Goal: Communication & Community: Participate in discussion

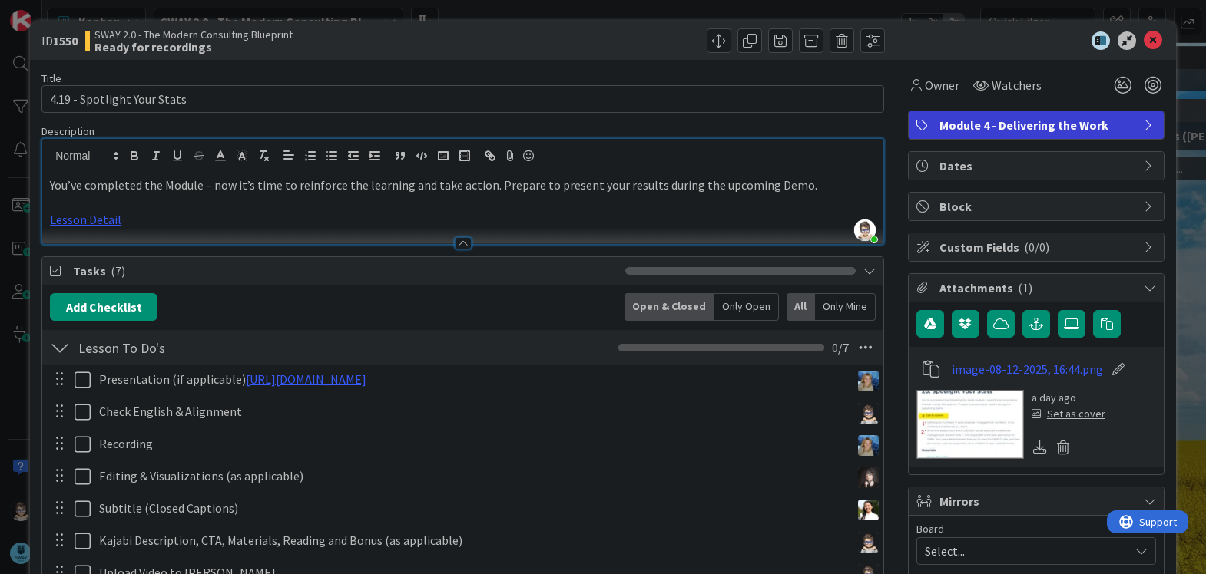
scroll to position [537, 0]
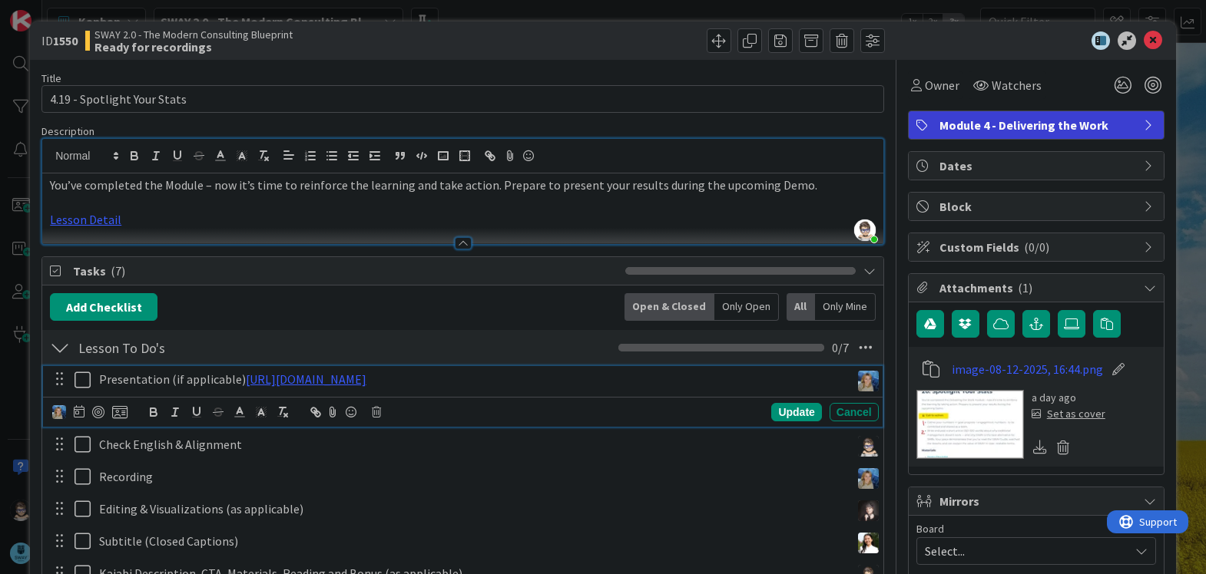
click at [659, 389] on div "Presentation (if applicable) https://gamma.app/docs/420-Spotlight-Your-Stats-wp…" at bounding box center [471, 379] width 757 height 27
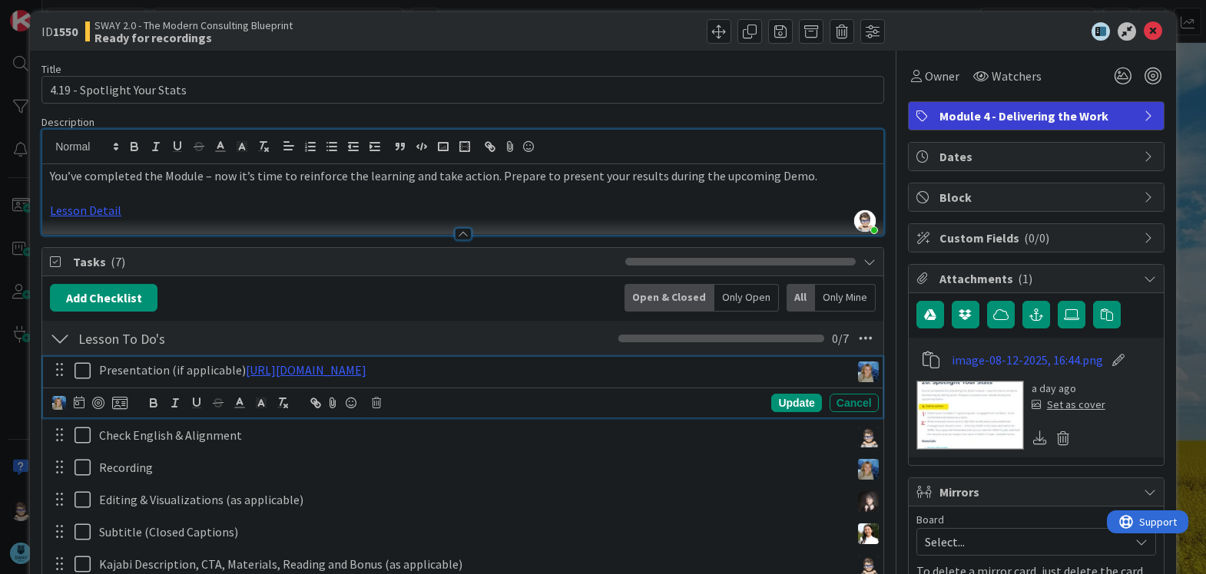
scroll to position [0, 0]
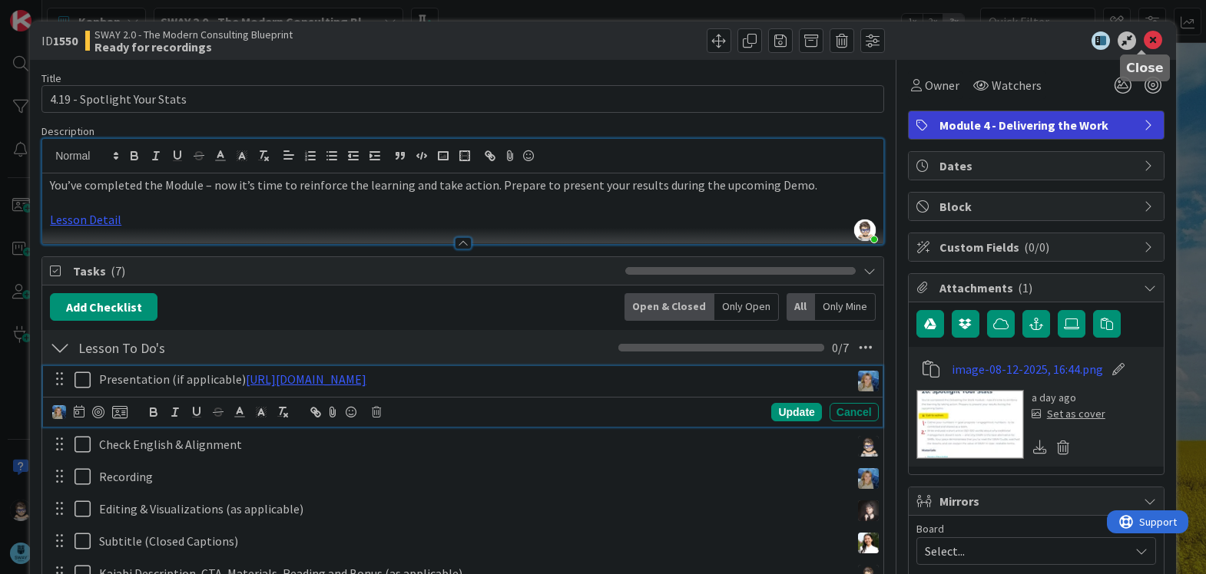
click at [1143, 40] on icon at bounding box center [1152, 40] width 18 height 18
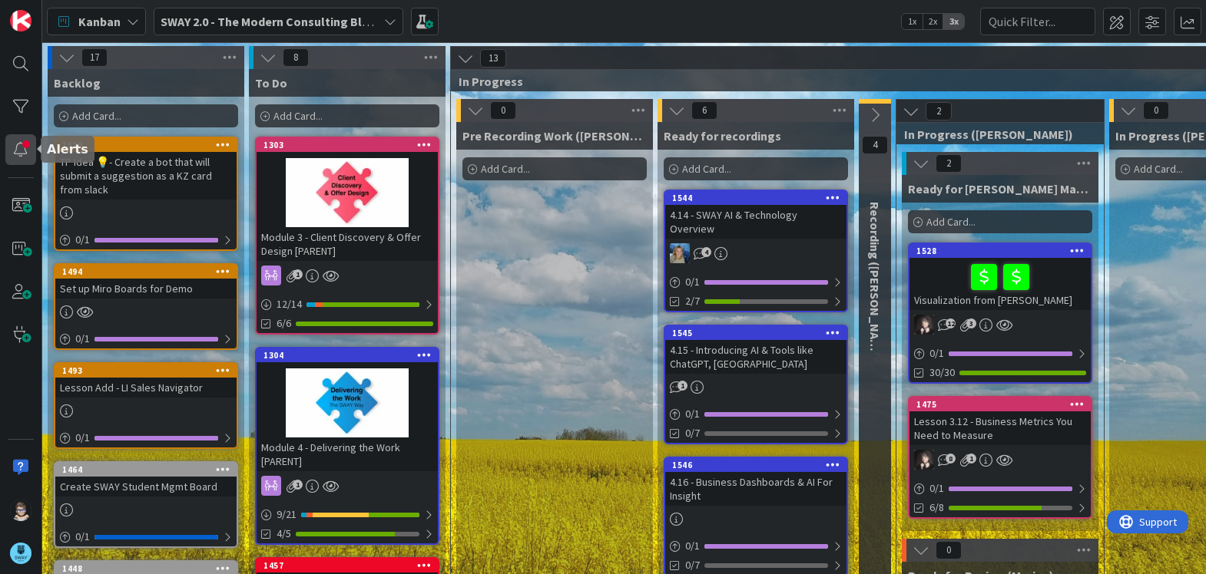
click at [17, 148] on div at bounding box center [20, 149] width 31 height 31
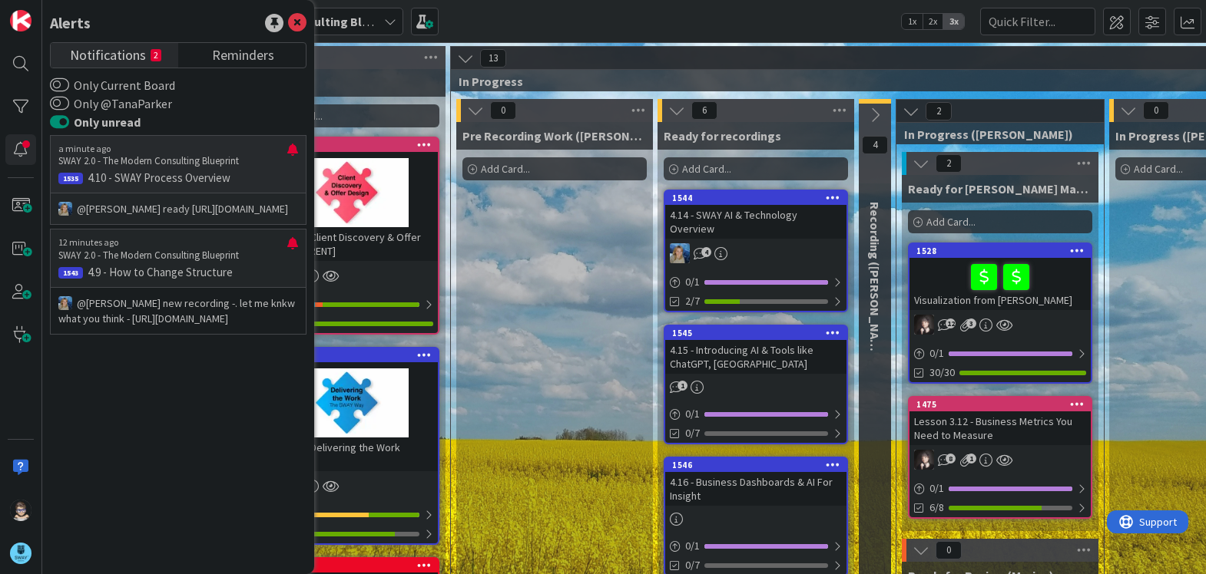
click at [207, 217] on p "@Tana Parker﻿ ready https://www.veed.io/view/6f27d958-e577-4867-a866-01da1f8a55…" at bounding box center [178, 208] width 240 height 15
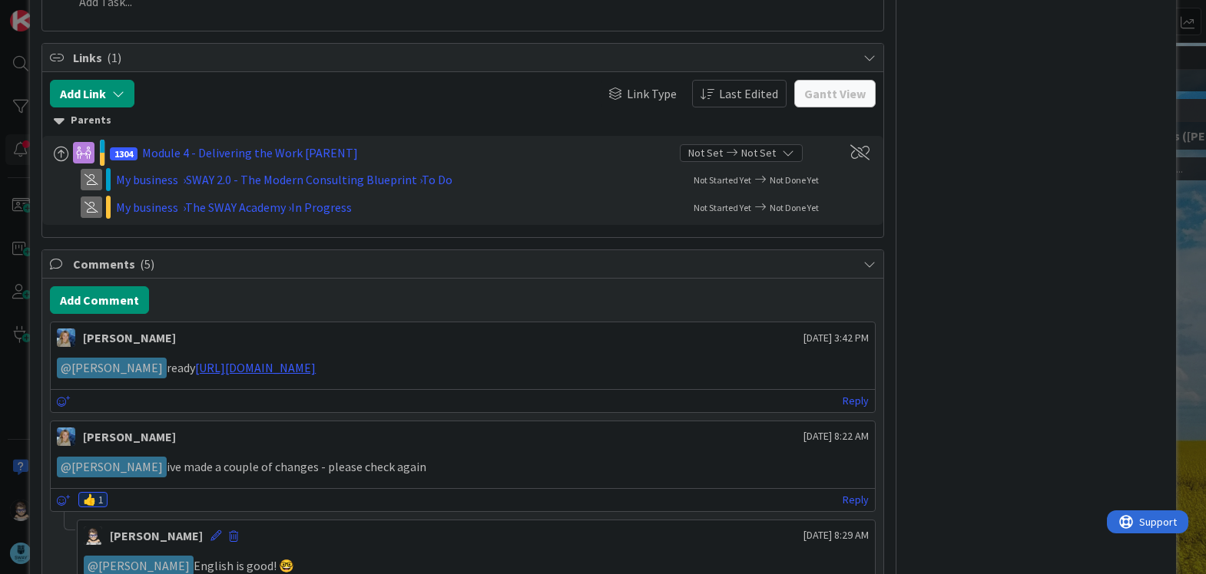
scroll to position [614, 0]
click at [316, 367] on link "https://www.veed.io/view/6f27d958-e577-4867-a866-01da1f8a5557?panel=share" at bounding box center [255, 366] width 121 height 15
click at [657, 367] on p "﻿ @ Tana Parker ﻿ ready https://www.veed.io/view/6f27d958-e577-4867-a866-01da1f…" at bounding box center [463, 367] width 812 height 21
click at [845, 397] on link "Reply" at bounding box center [855, 400] width 26 height 19
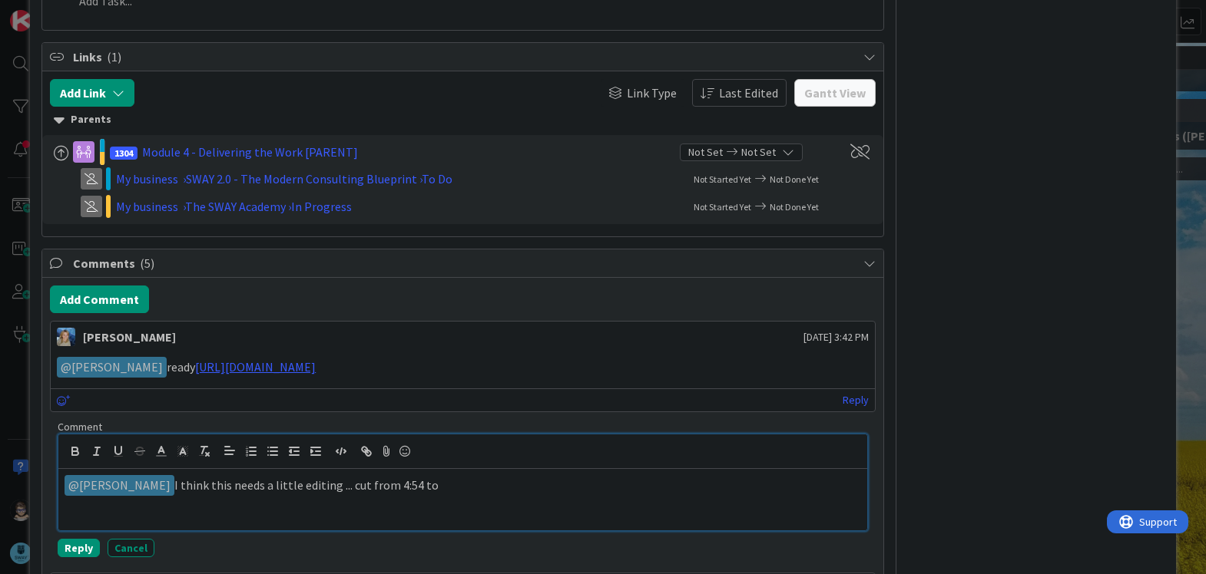
click at [471, 488] on p "﻿ @ Marina Alex ﻿ I think this needs a little editing ... cut from 4:54 to" at bounding box center [462, 485] width 796 height 21
click at [295, 489] on p "﻿ @ Marina Alex ﻿ I think this needs a little editing ... cut from 4:54 to 5:09…" at bounding box center [462, 485] width 796 height 21
click at [657, 491] on p "﻿ @ Marina Alex ﻿ I think this needs a little editing ... cut from 4:54 to 5:09…" at bounding box center [462, 485] width 796 height 21
click at [319, 486] on p "﻿ @ Marina Alex ﻿ I think this needs a little editing ... cut from 4:54 to 5:09…" at bounding box center [462, 485] width 796 height 21
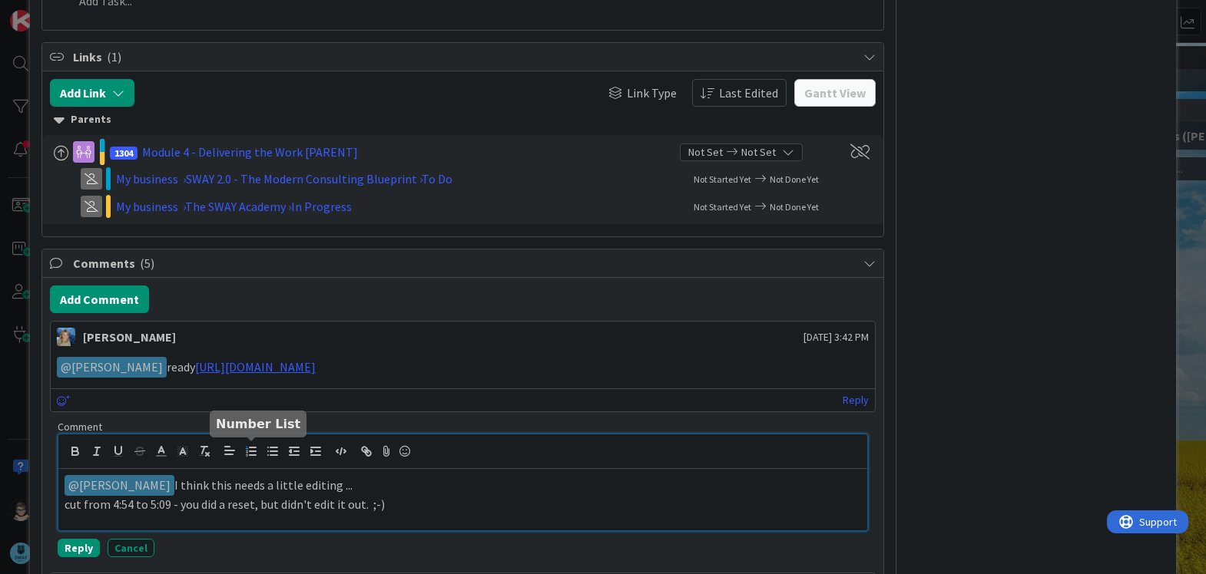
click at [253, 452] on icon "button" at bounding box center [251, 452] width 14 height 14
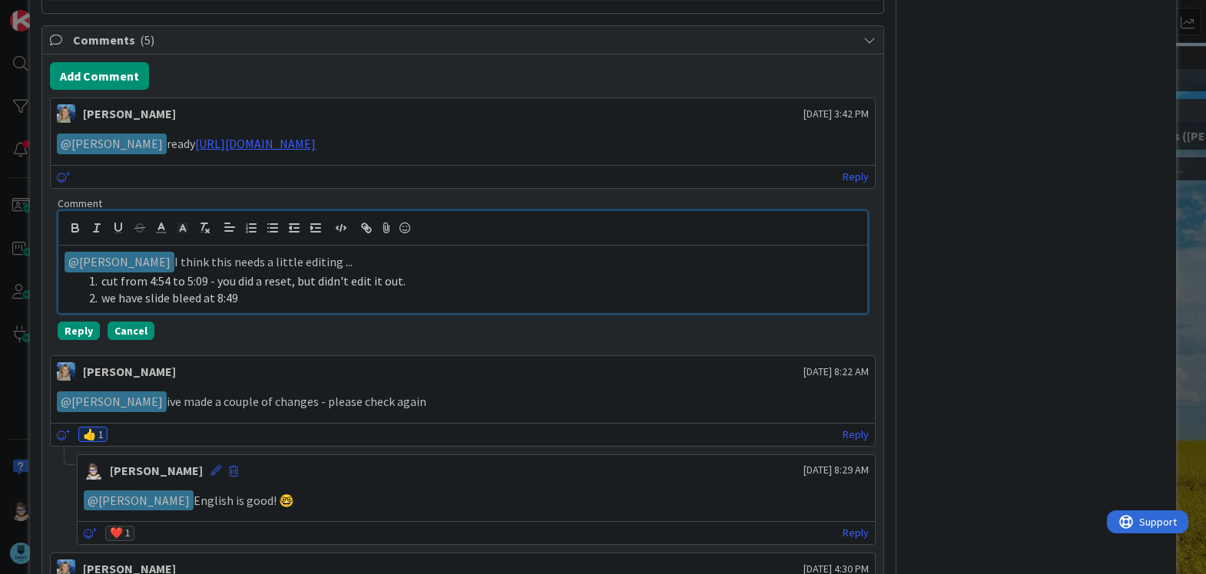
scroll to position [838, 0]
drag, startPoint x: 90, startPoint y: 283, endPoint x: 263, endPoint y: 299, distance: 173.5
click at [263, 299] on ol "cut from 4:54 to 5:09 - you did a reset, but didn't edit it out. we have slide …" at bounding box center [462, 289] width 796 height 35
copy ol "cut from 4:54 to 5:09 - you did a reset, but didn't edit it out. we have slide …"
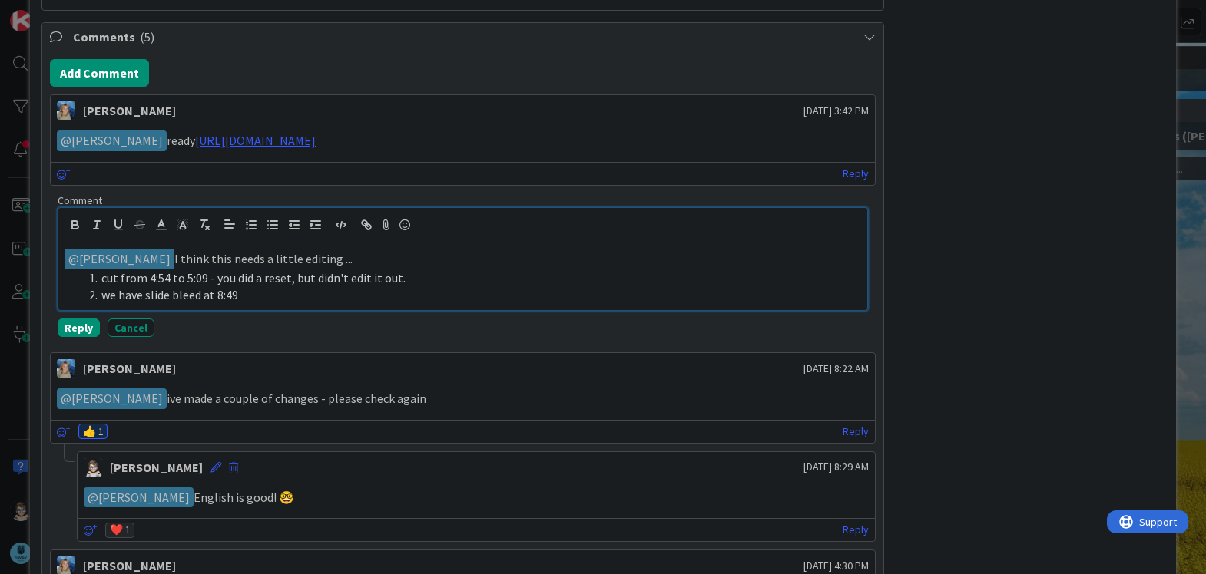
scroll to position [839, 0]
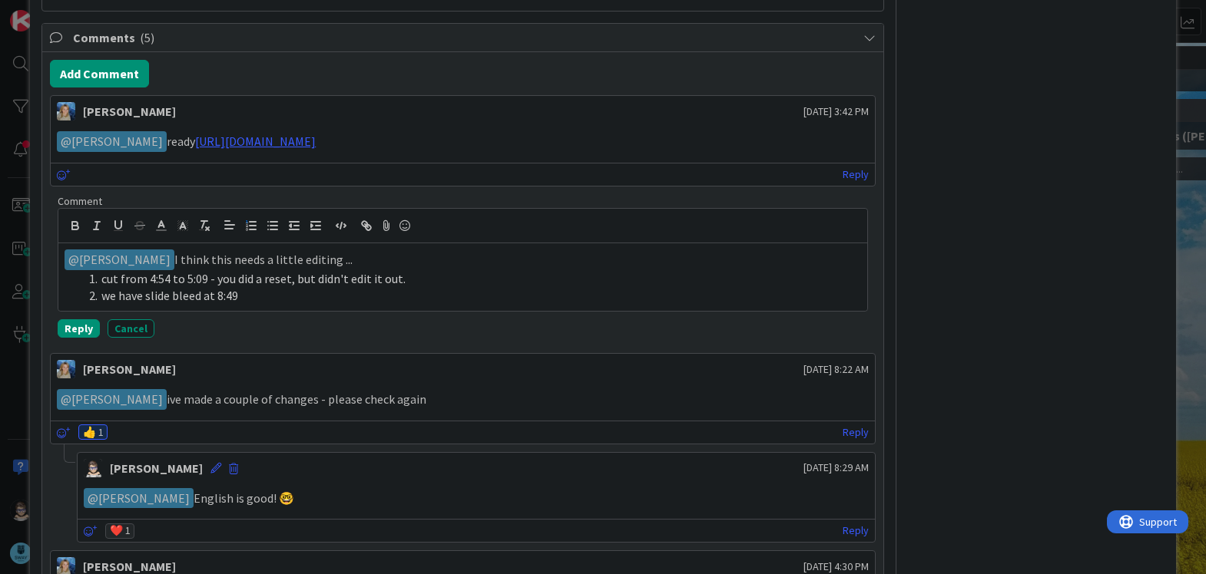
click at [202, 338] on div "Reply Cancel" at bounding box center [463, 328] width 810 height 18
click at [311, 342] on div "Comment ﻿ @ Marina Alex ﻿ I think this needs a little editing ... cut from 4:54…" at bounding box center [462, 269] width 825 height 151
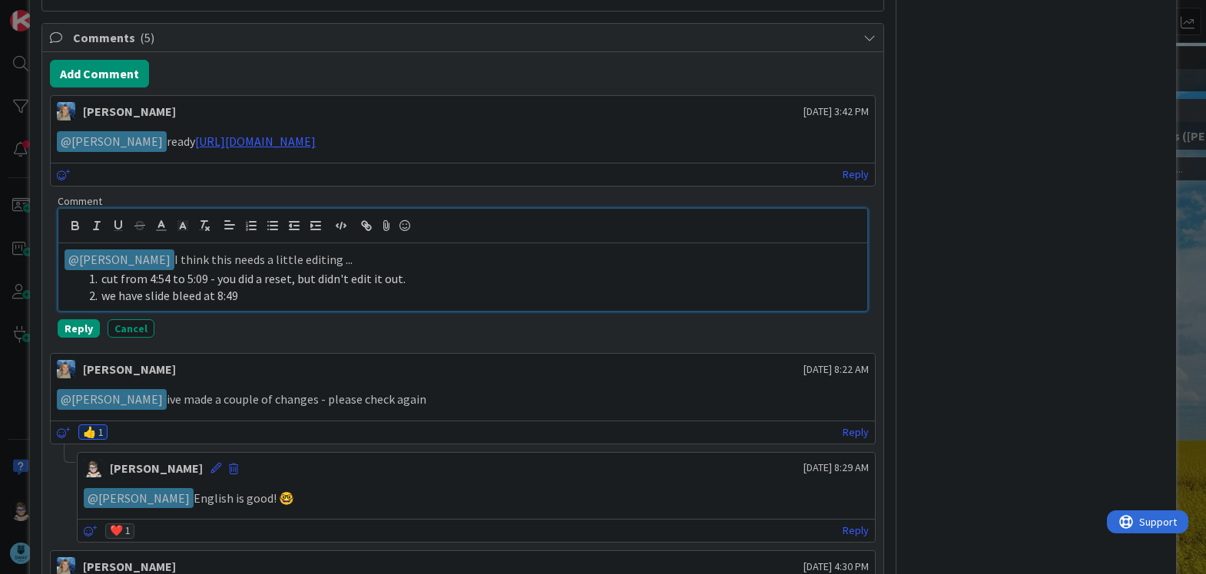
click at [369, 264] on p "﻿ @ Marina Alex ﻿ I think this needs a little editing ..." at bounding box center [462, 260] width 796 height 21
click at [359, 299] on li "we have slide bleed at 8:49" at bounding box center [472, 296] width 778 height 18
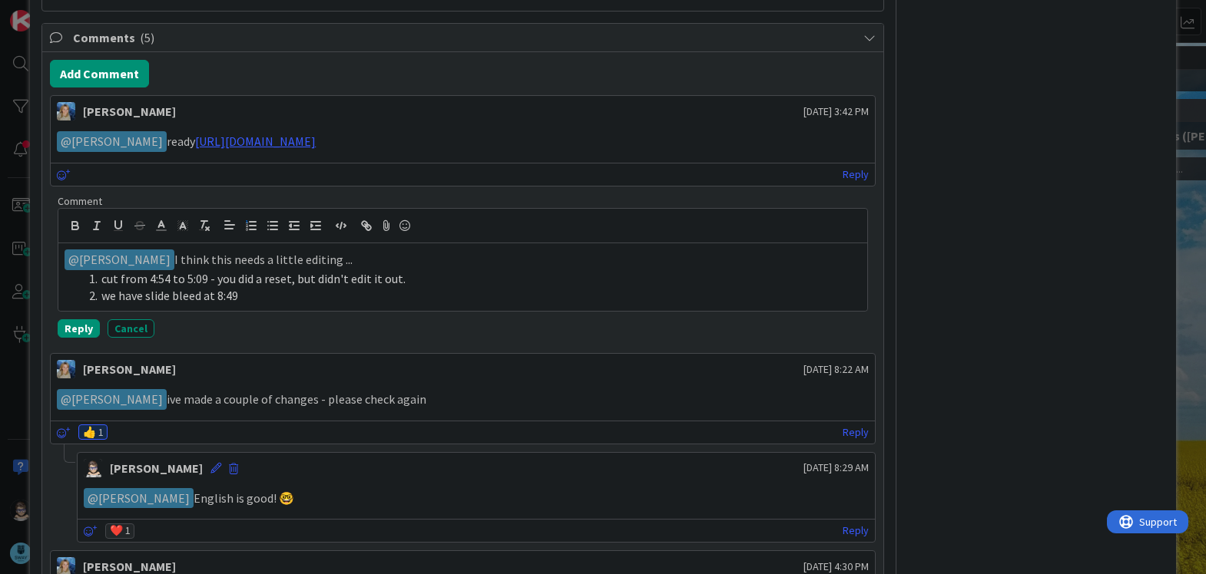
click at [379, 198] on div "Comment" at bounding box center [463, 201] width 810 height 14
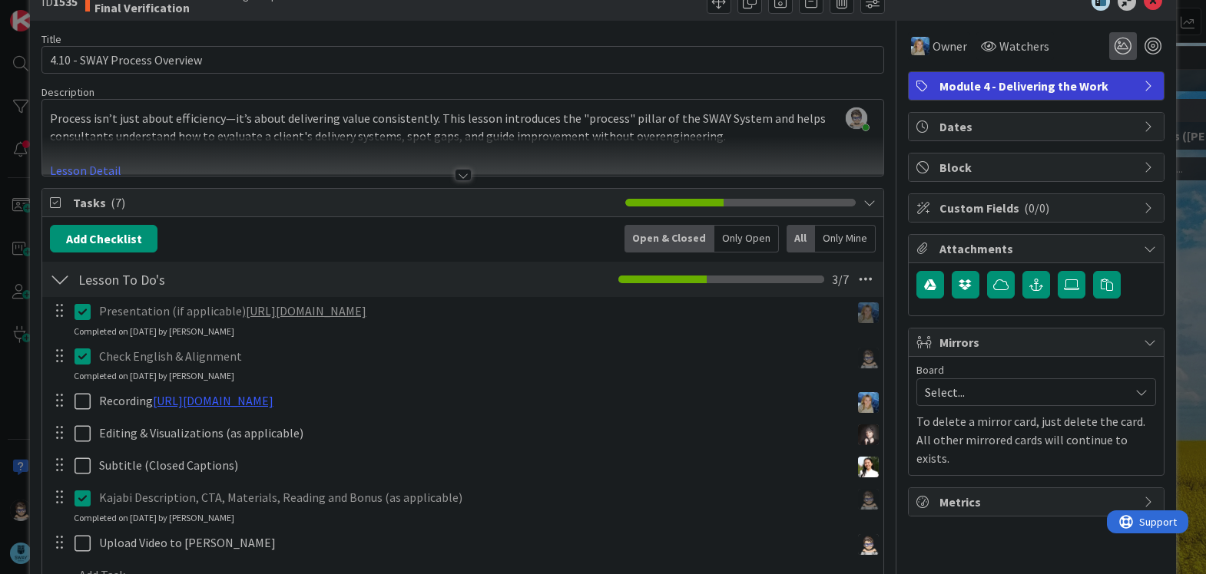
scroll to position [0, 0]
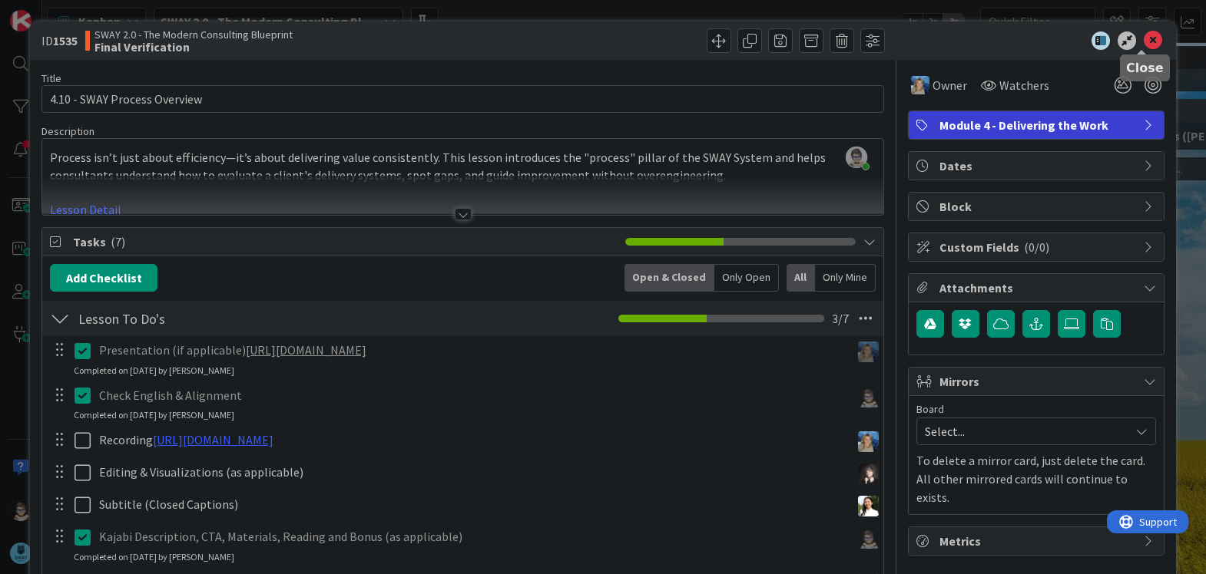
click at [1143, 38] on icon at bounding box center [1152, 40] width 18 height 18
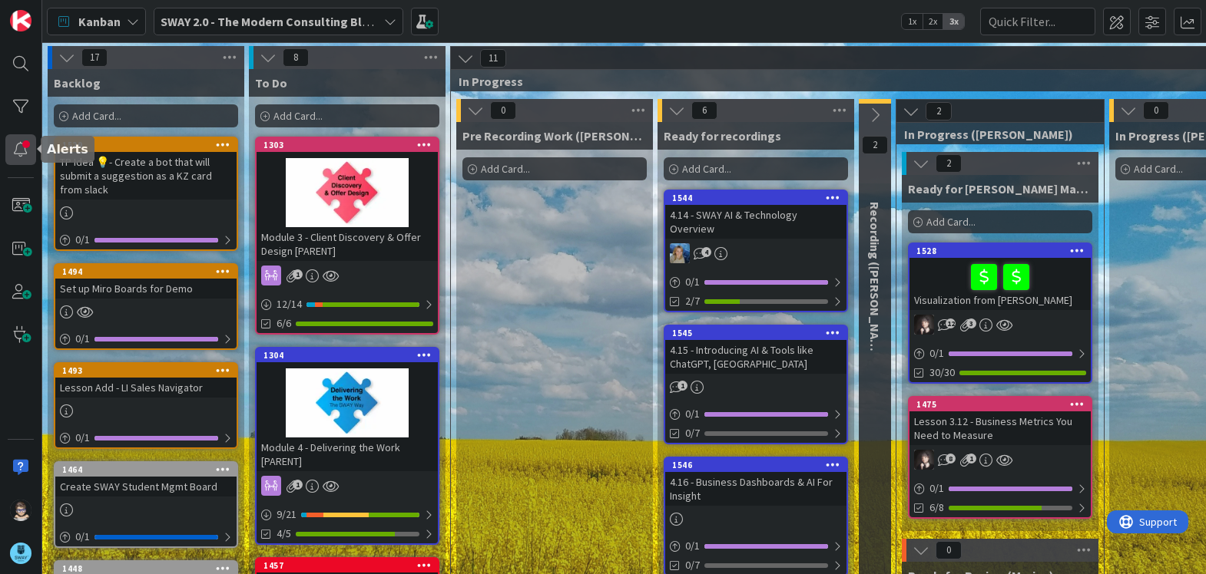
click at [32, 154] on div at bounding box center [20, 149] width 31 height 31
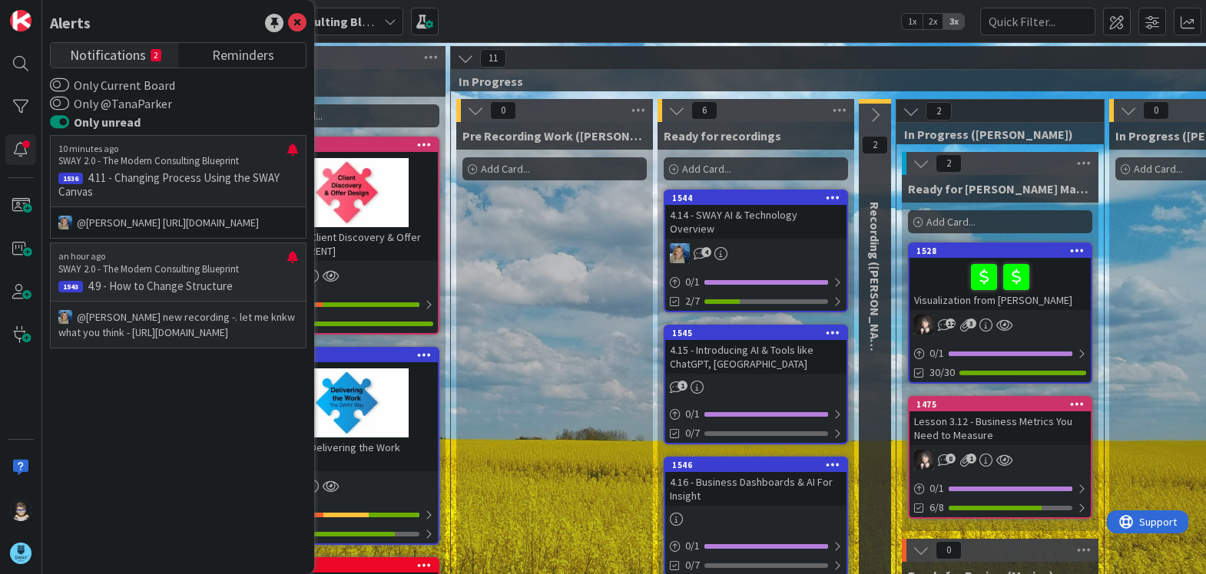
click at [194, 276] on p "SWAY 2.0 - The Modern Consulting Blueprint" at bounding box center [172, 270] width 229 height 14
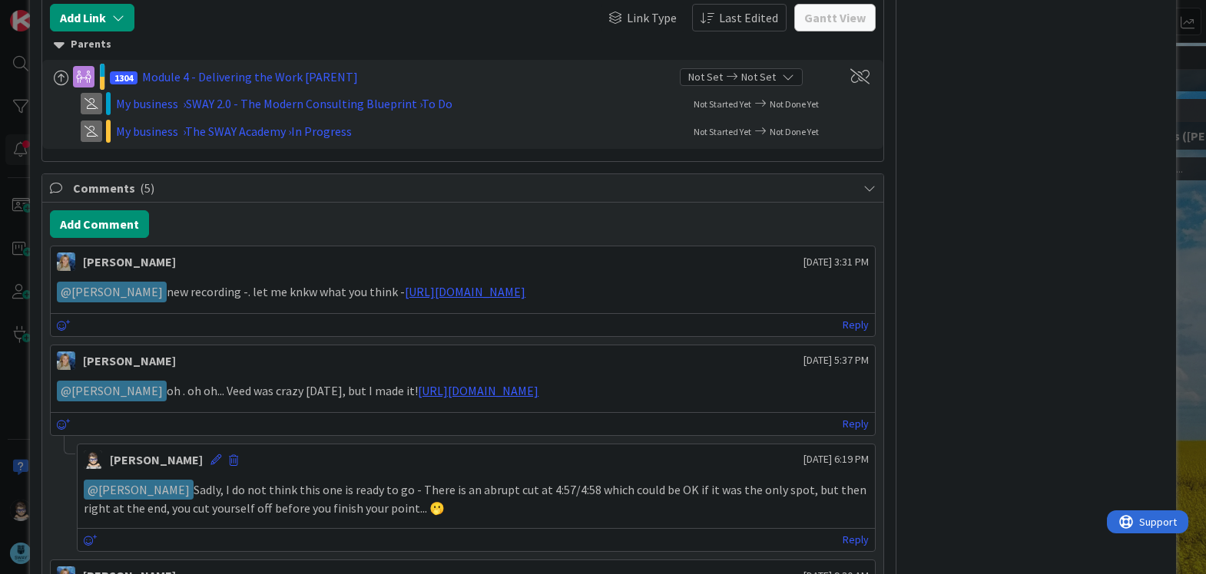
scroll to position [690, 0]
click at [525, 291] on link "https://www.veed.io/view/9f0b7abd-d40e-49c9-8fae-1144d5462b32?panel=share" at bounding box center [465, 290] width 121 height 15
click at [843, 322] on link "Reply" at bounding box center [855, 324] width 26 height 19
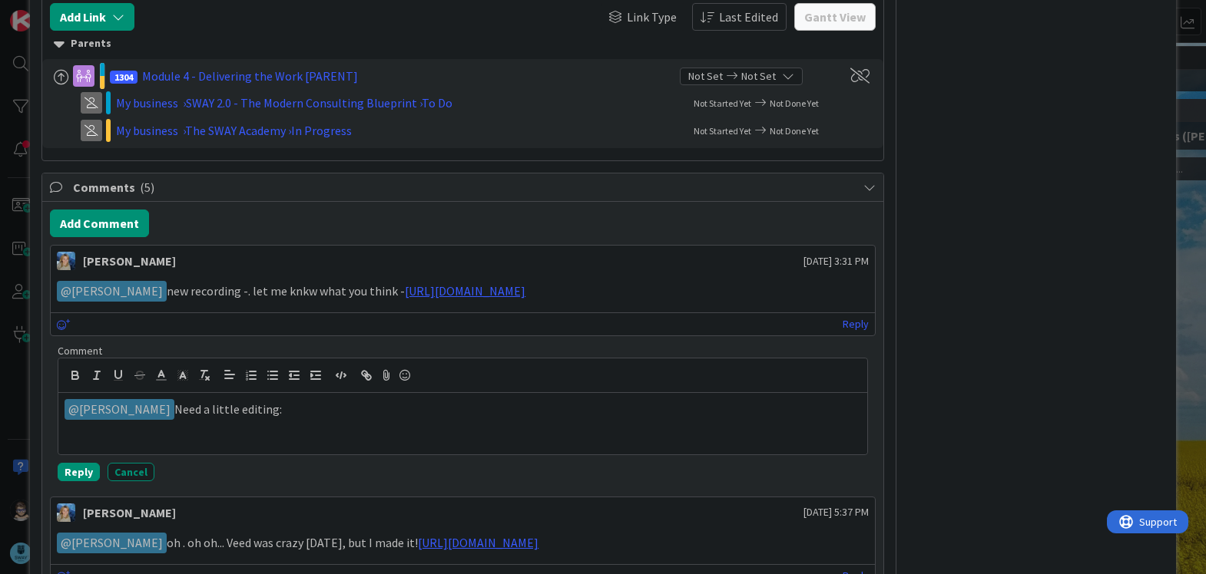
click at [329, 412] on p "﻿ @ Marina Alex ﻿ Need a little editing:" at bounding box center [462, 409] width 796 height 21
click at [76, 472] on button "Reply" at bounding box center [79, 472] width 42 height 18
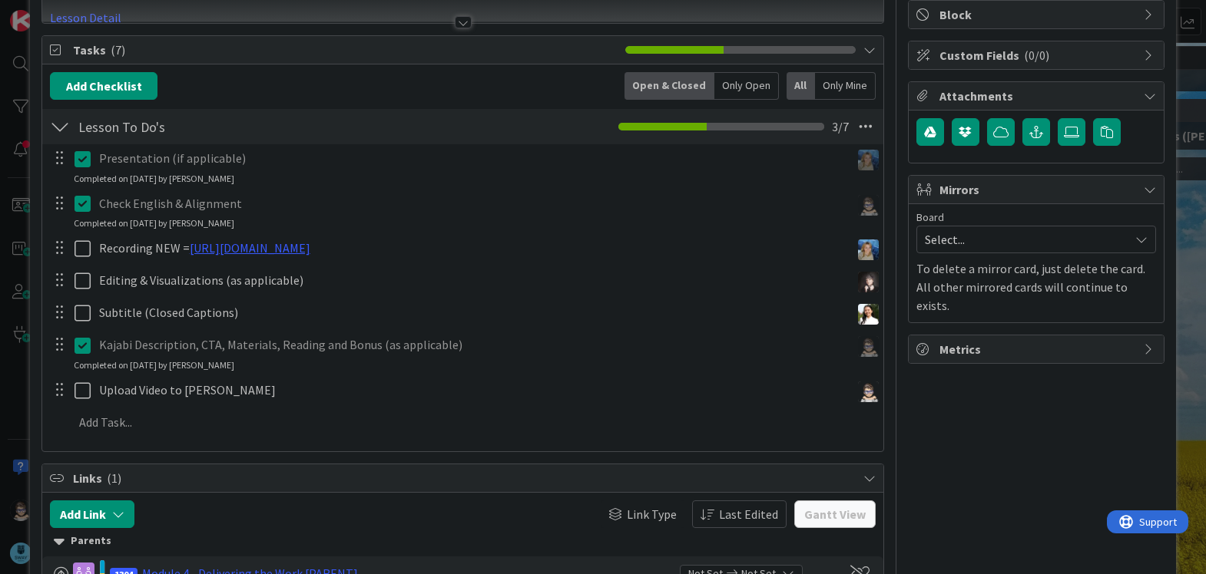
scroll to position [0, 0]
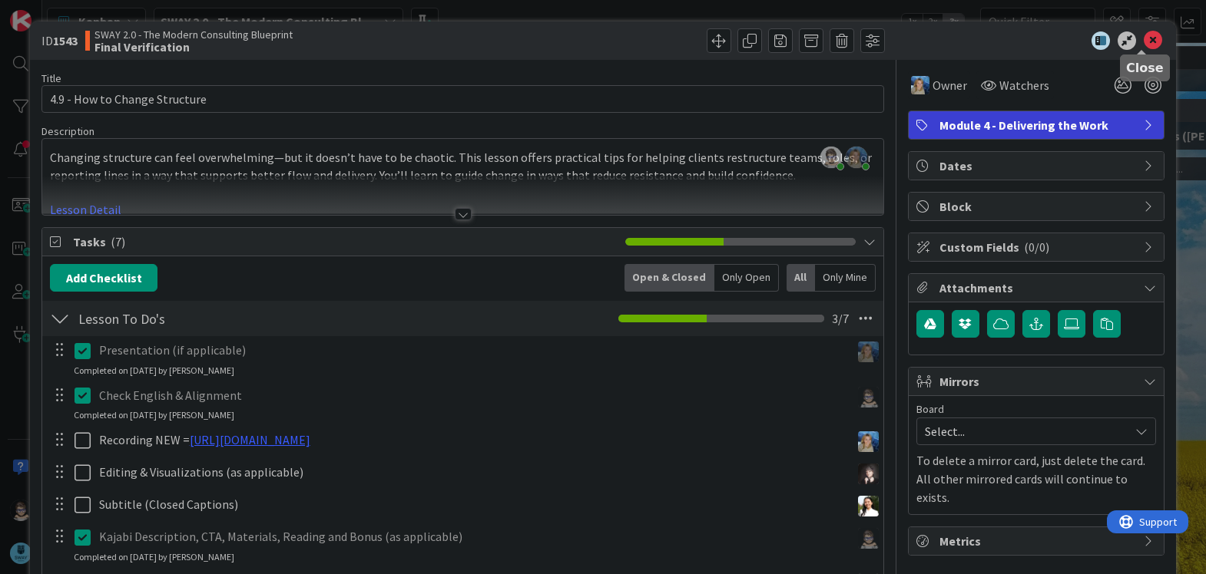
click at [1145, 45] on icon at bounding box center [1152, 40] width 18 height 18
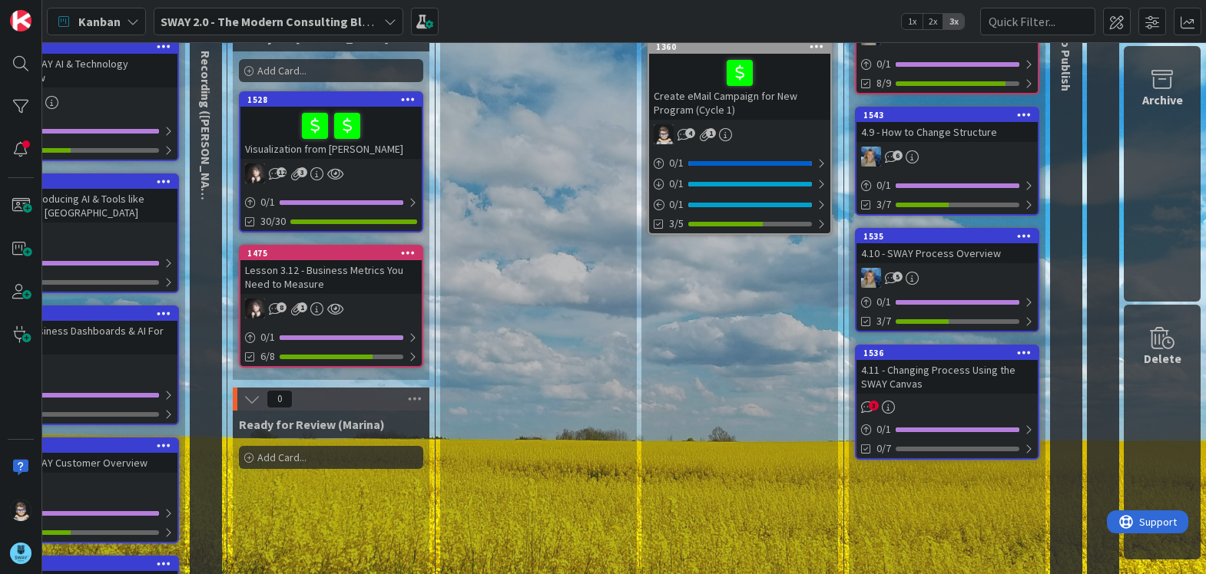
scroll to position [152, 680]
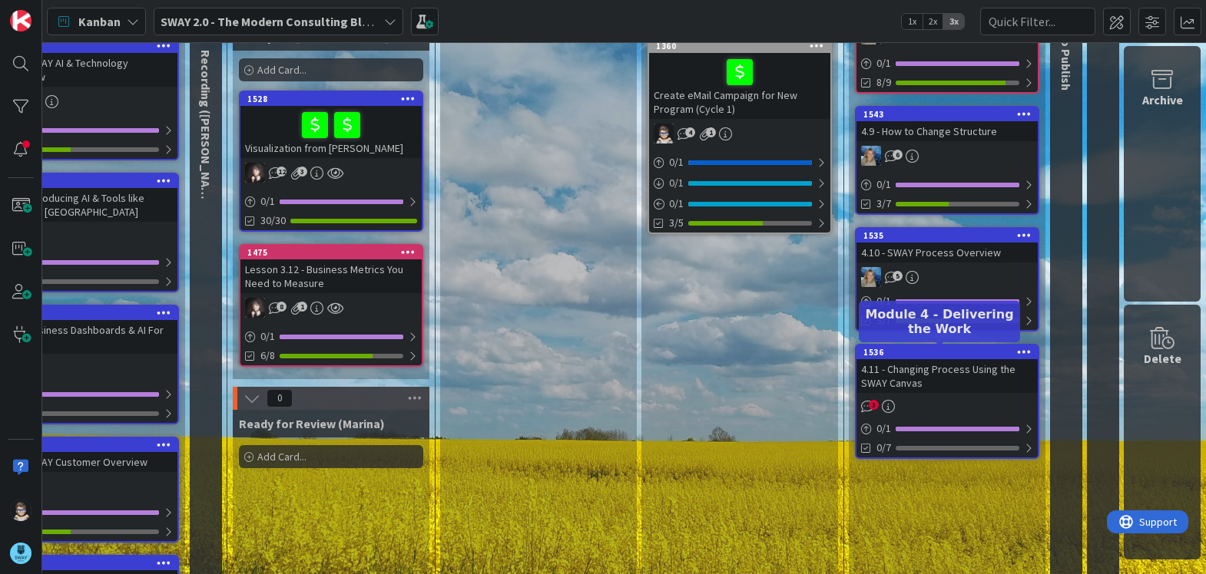
click at [908, 353] on div "1536" at bounding box center [950, 352] width 174 height 11
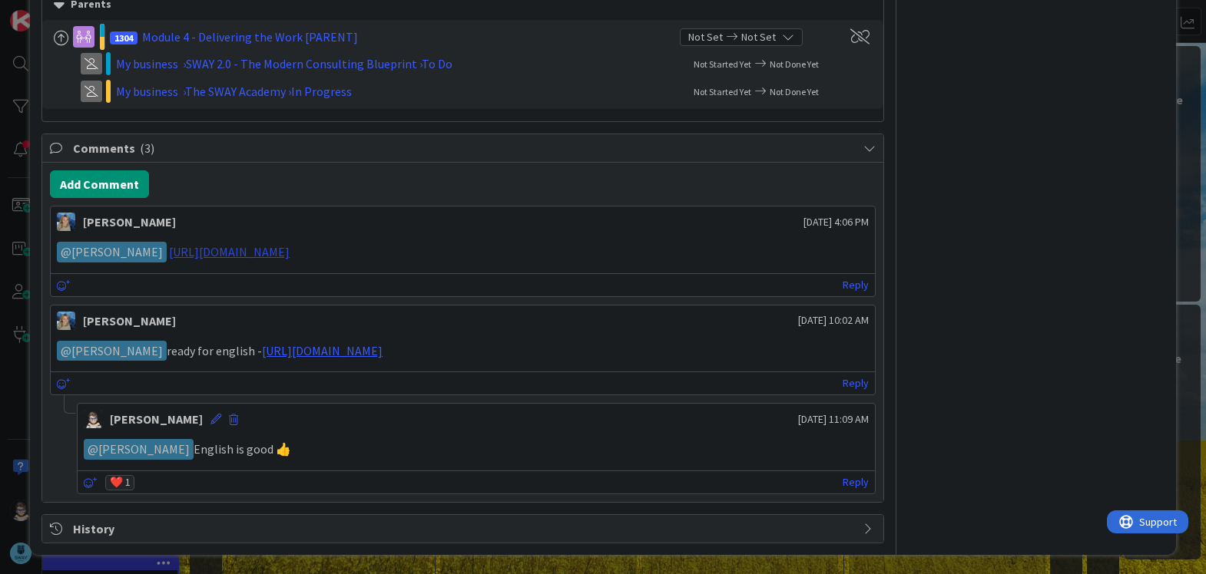
scroll to position [691, 0]
click at [289, 256] on link "https://www.veed.io/view/5d50ef29-3f89-4bf0-9441-c7f17b3a0e08?panel=share" at bounding box center [229, 250] width 121 height 15
click at [842, 282] on link "Reply" at bounding box center [855, 284] width 26 height 19
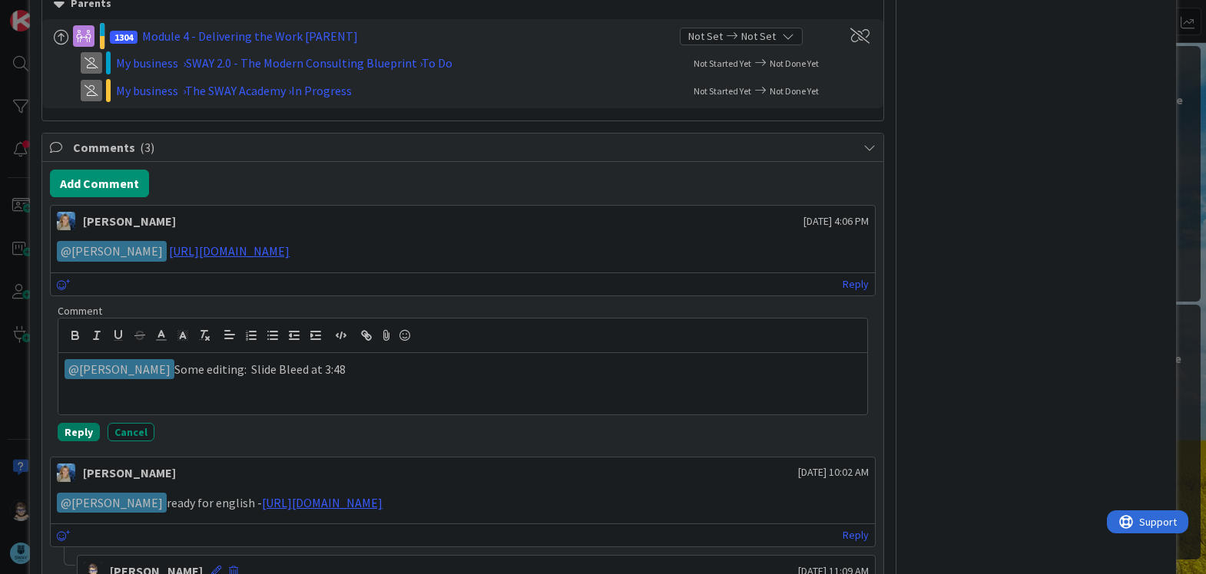
click at [74, 433] on button "Reply" at bounding box center [79, 432] width 42 height 18
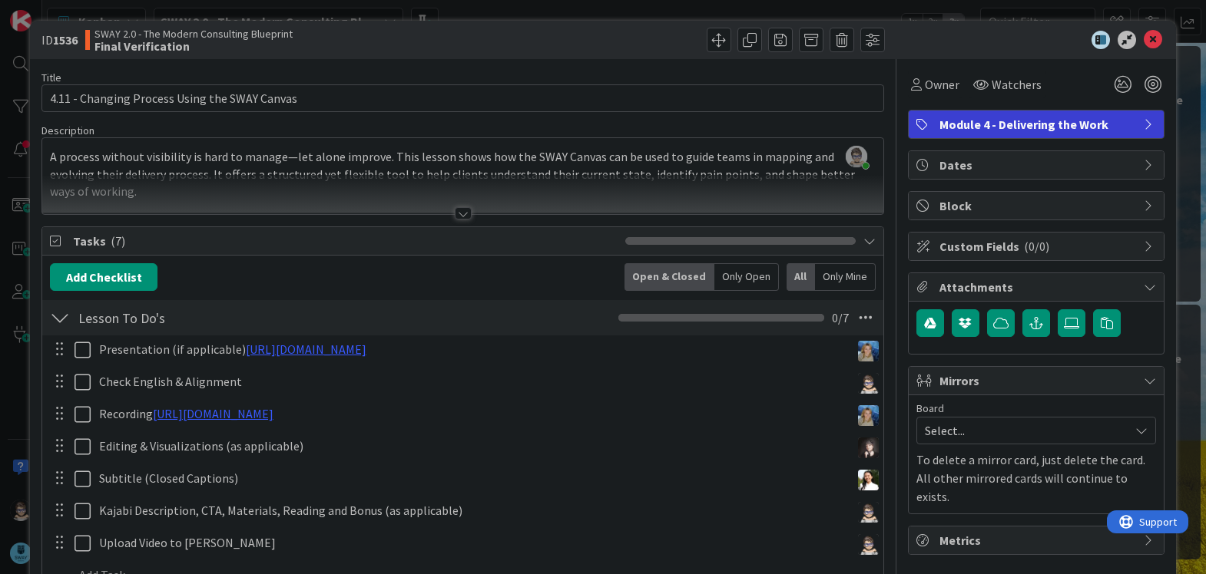
scroll to position [0, 0]
click at [1143, 47] on icon at bounding box center [1152, 40] width 18 height 18
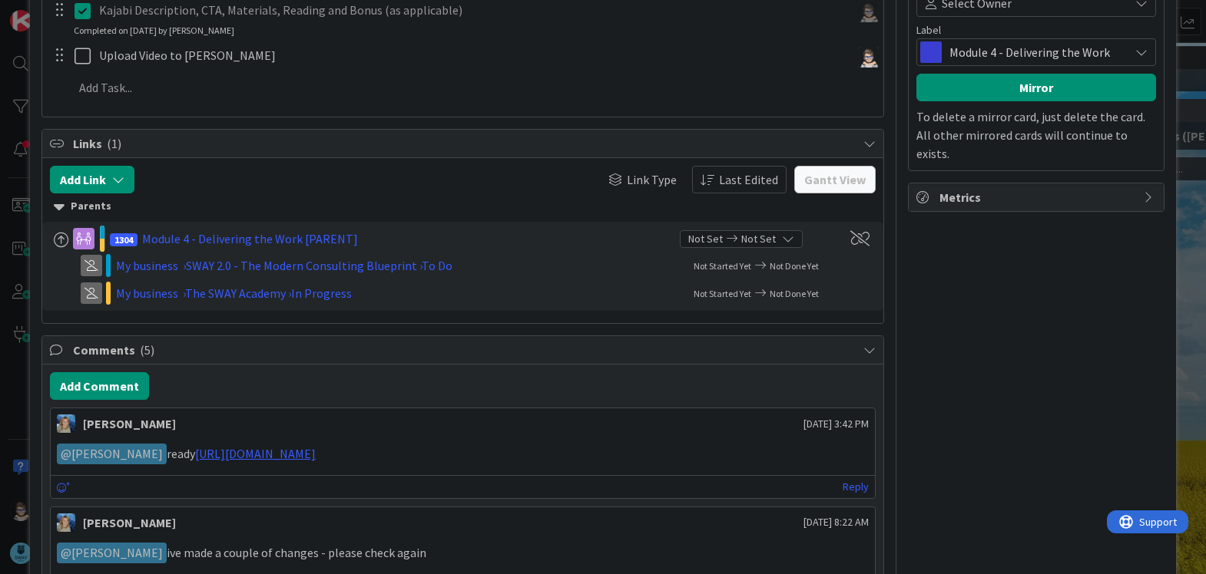
scroll to position [537, 0]
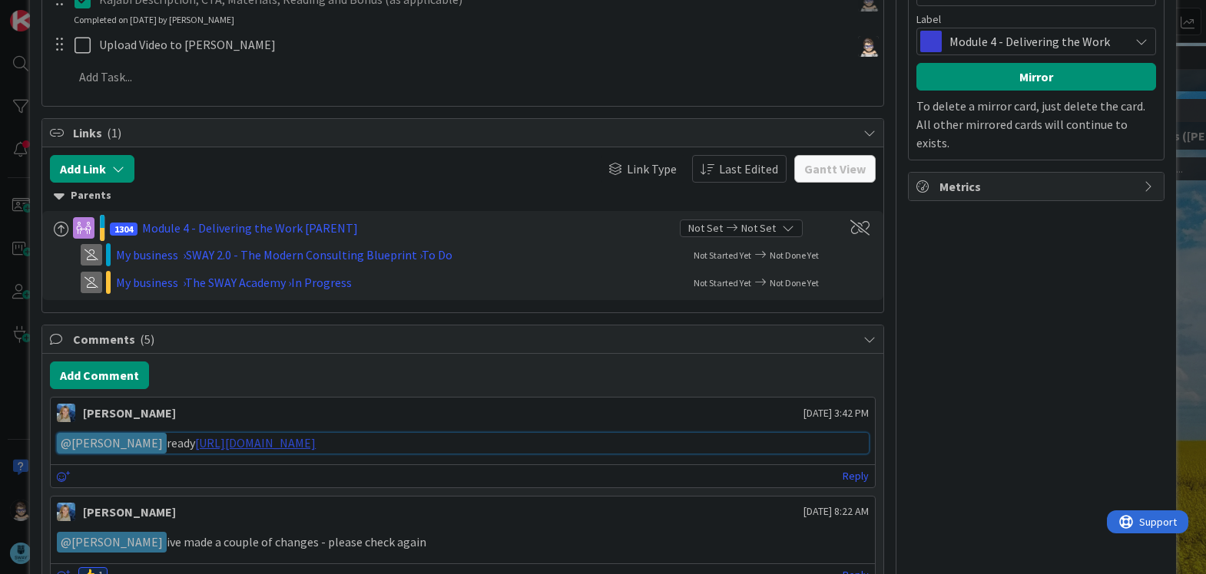
click at [316, 448] on link "[URL][DOMAIN_NAME]" at bounding box center [255, 442] width 121 height 15
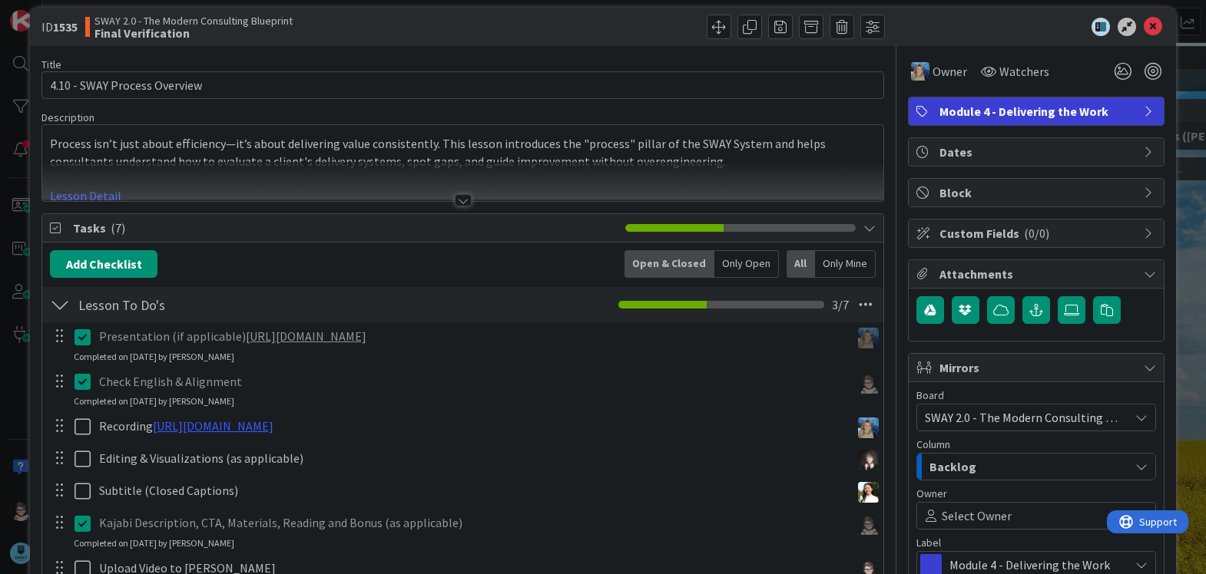
scroll to position [0, 0]
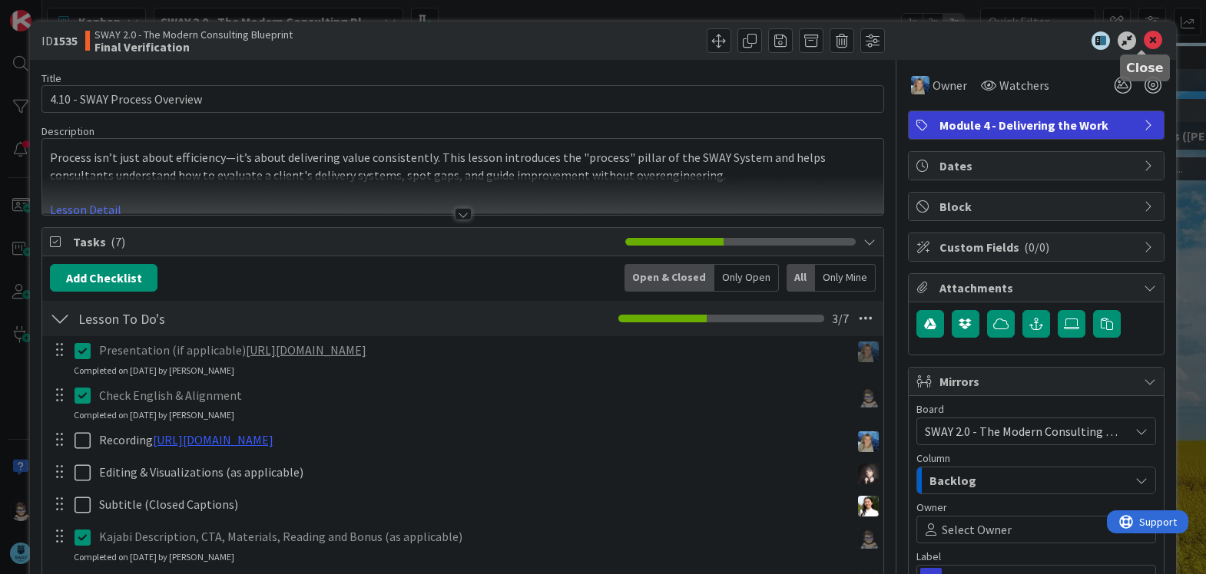
click at [1143, 38] on icon at bounding box center [1152, 40] width 18 height 18
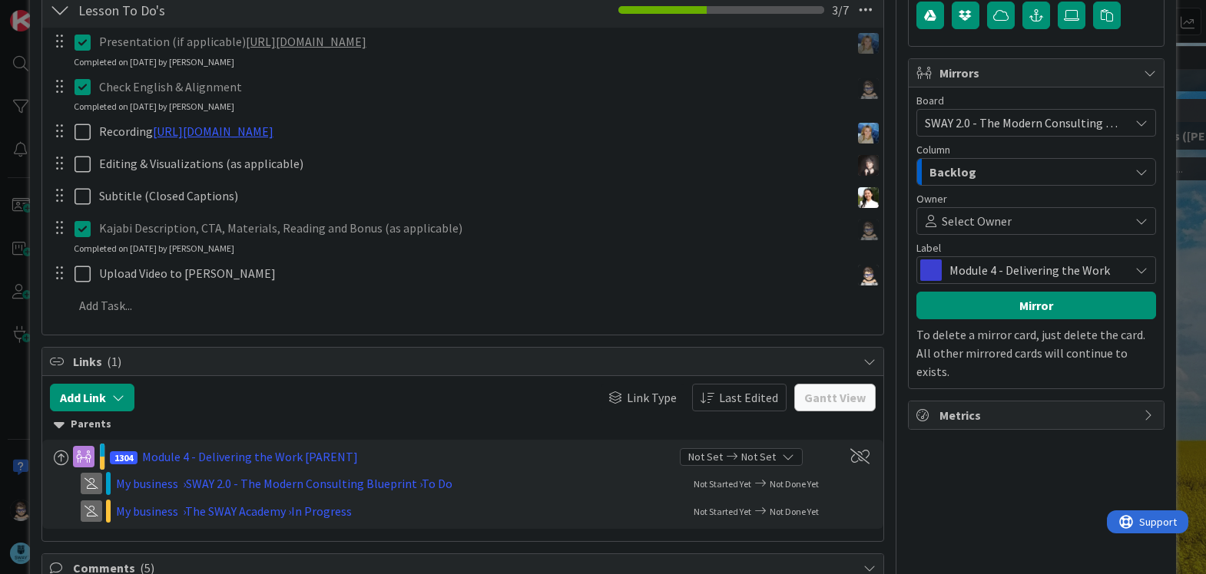
scroll to position [308, 0]
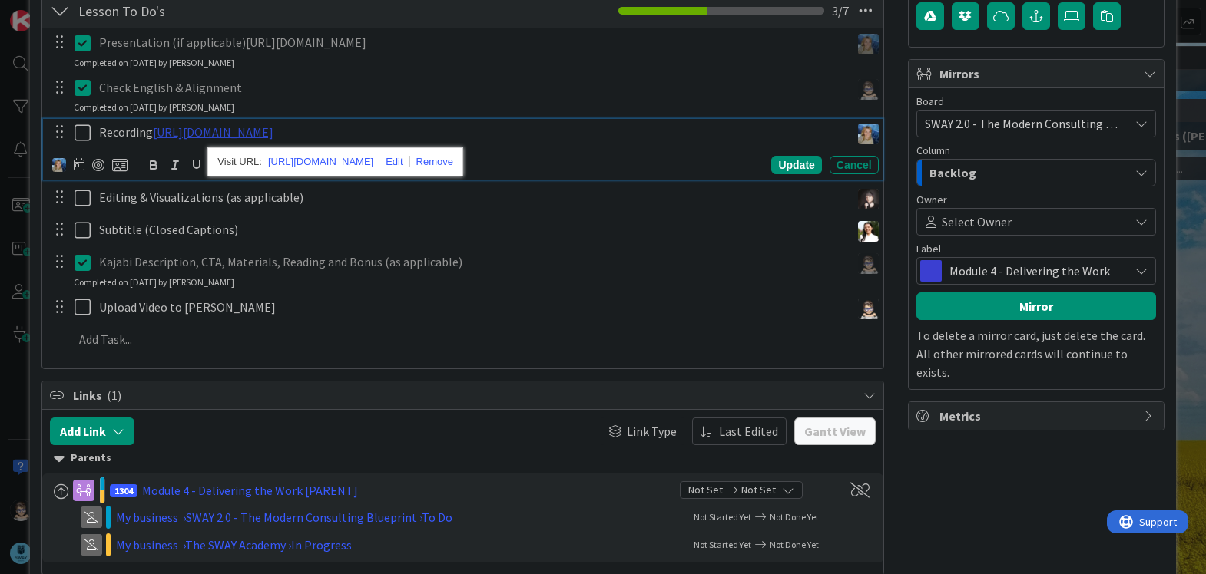
drag, startPoint x: 524, startPoint y: 137, endPoint x: 498, endPoint y: 137, distance: 26.9
click at [273, 137] on link "[URL][DOMAIN_NAME]" at bounding box center [213, 131] width 121 height 15
click at [548, 247] on div "Presentation (if applicable) https://gamma.app/docs/SWAY-Process-Overview-jelw3…" at bounding box center [462, 193] width 825 height 331
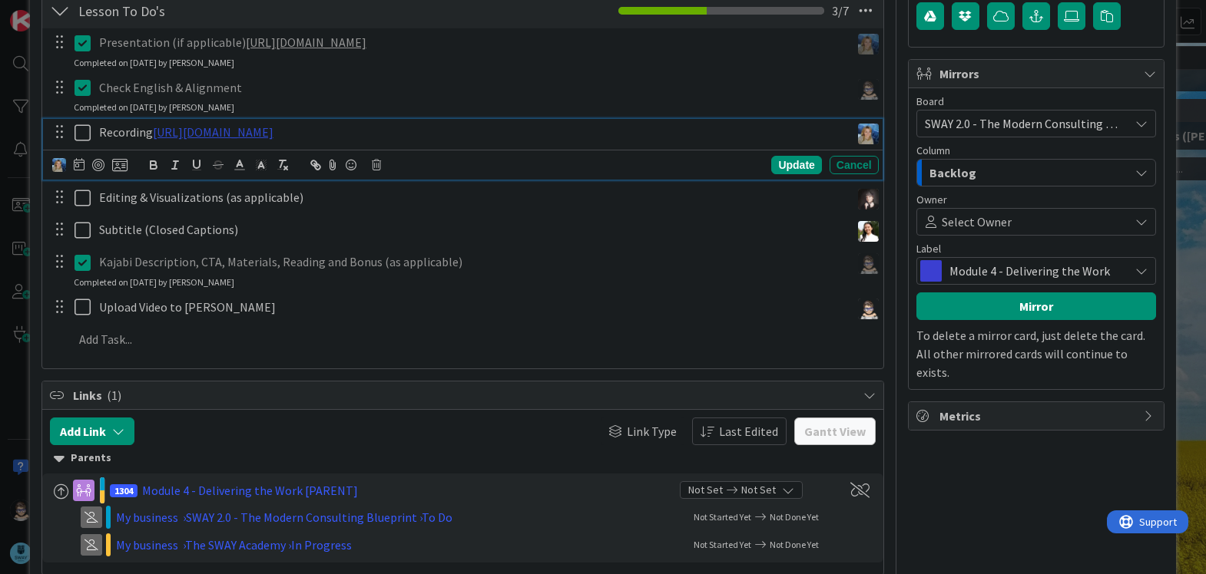
click at [273, 134] on link "https://www.veed.io/view/6f27d958-e577-4867-a866-01da1f8a5557?panel=share" at bounding box center [213, 131] width 121 height 15
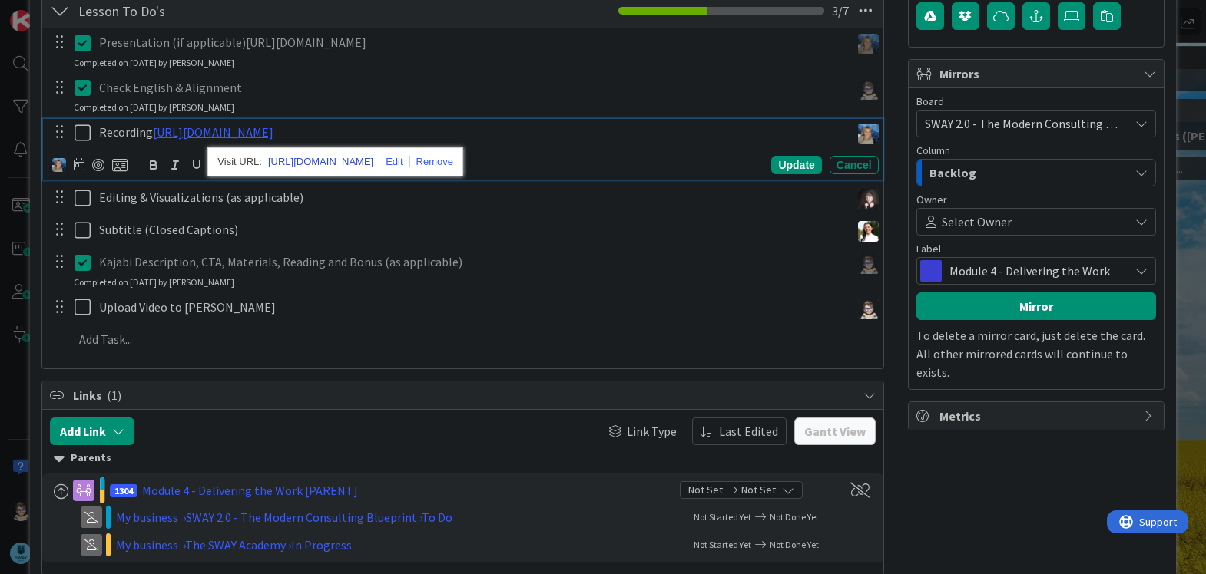
click at [373, 158] on link "https://www.veed.io/view/6f27d958-e577-4867-a866-01da1f8a5557?panel=share" at bounding box center [320, 162] width 105 height 20
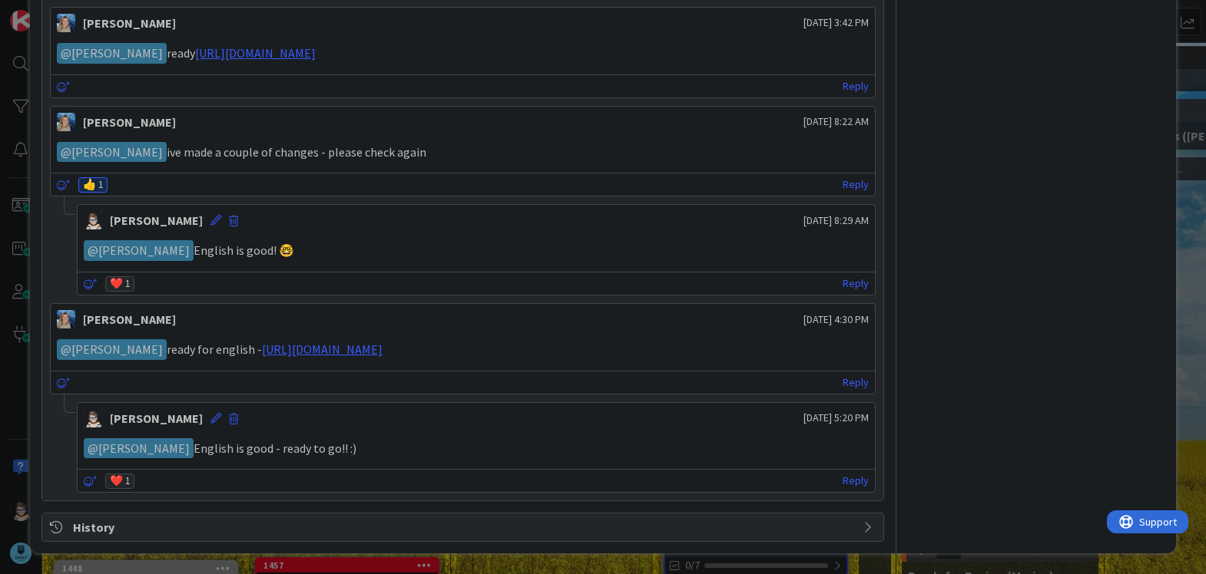
scroll to position [961, 0]
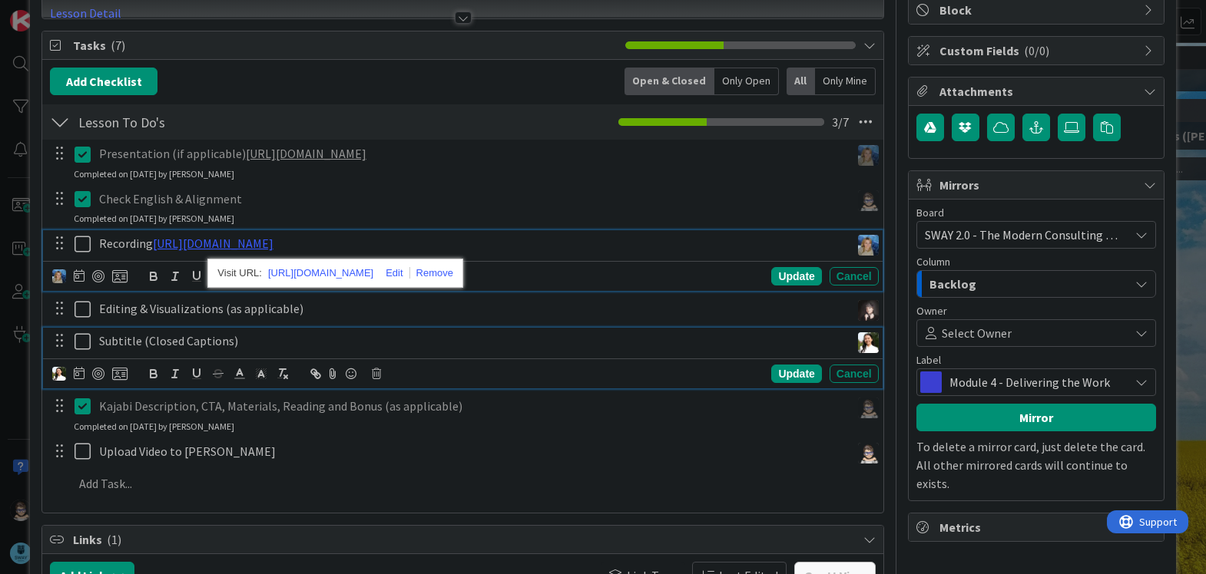
click at [701, 343] on p "Subtitle (Closed Captions)" at bounding box center [471, 341] width 745 height 18
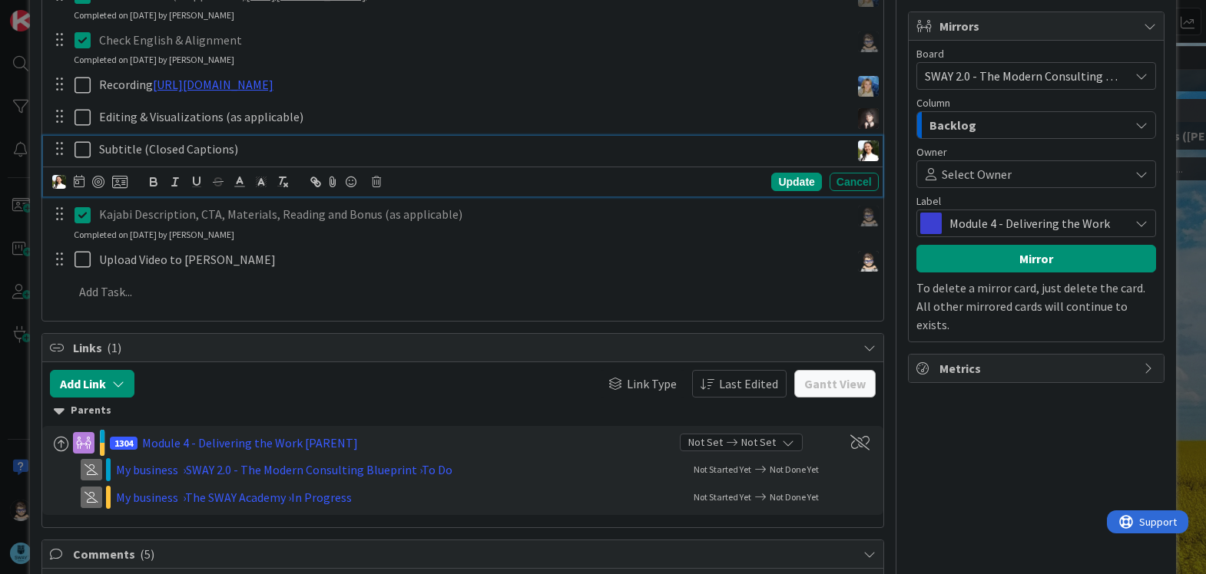
scroll to position [357, 0]
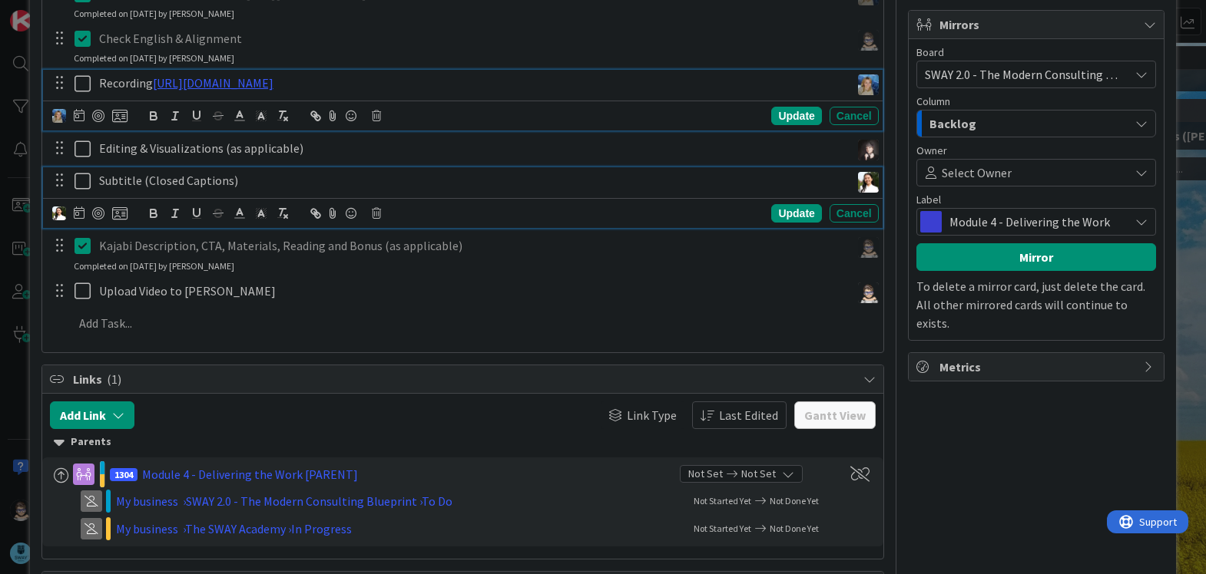
click at [81, 86] on icon at bounding box center [85, 83] width 23 height 18
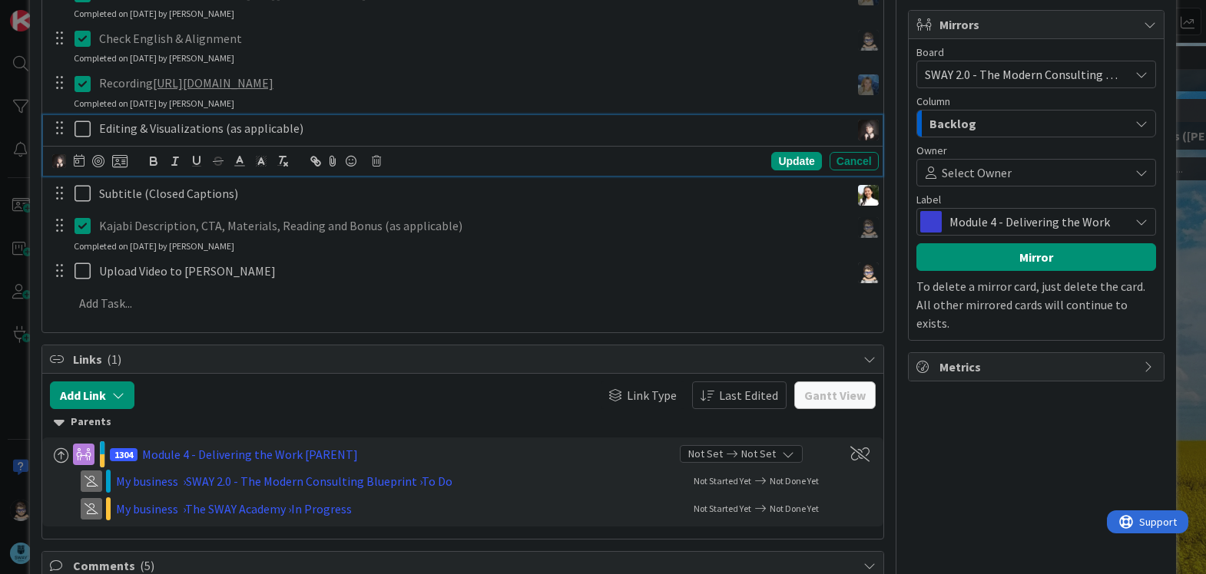
click at [74, 128] on icon at bounding box center [85, 129] width 23 height 18
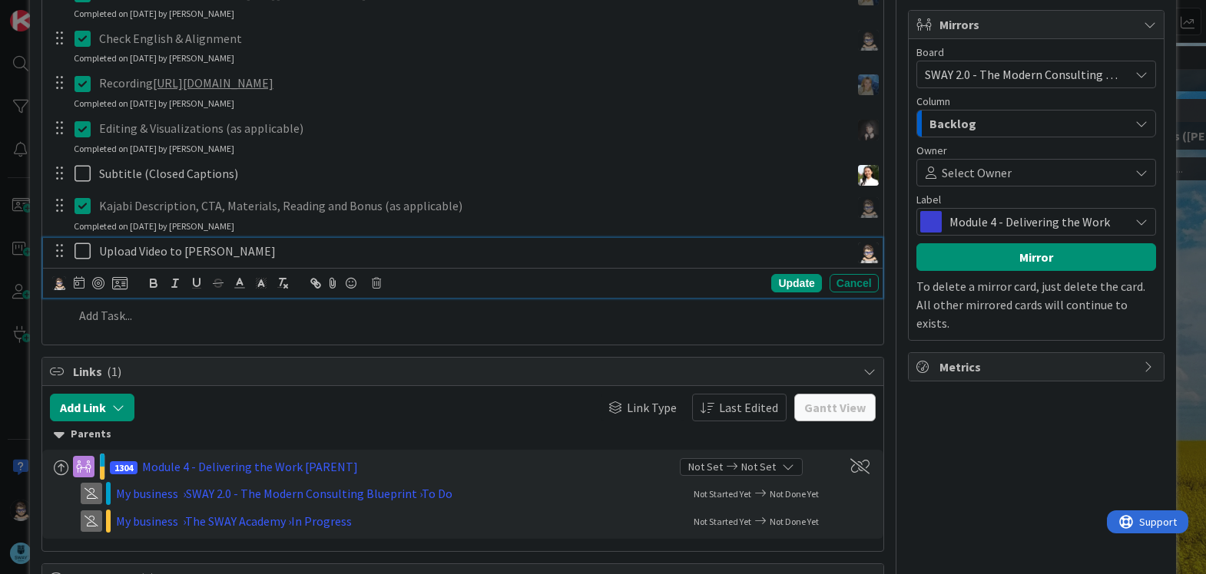
click at [81, 252] on icon at bounding box center [85, 251] width 23 height 18
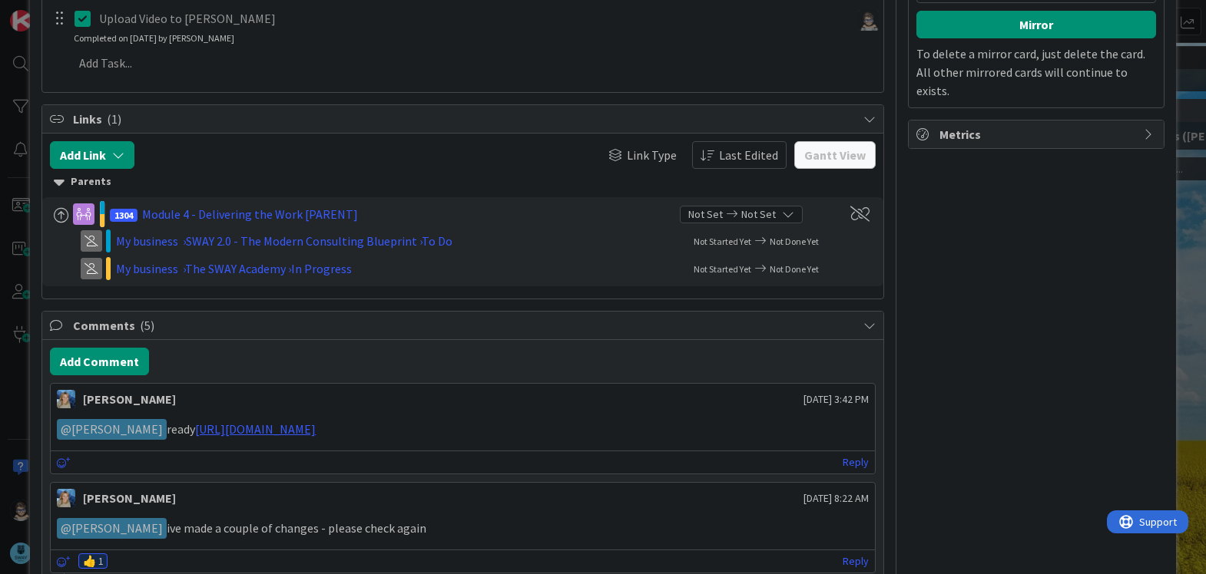
scroll to position [591, 0]
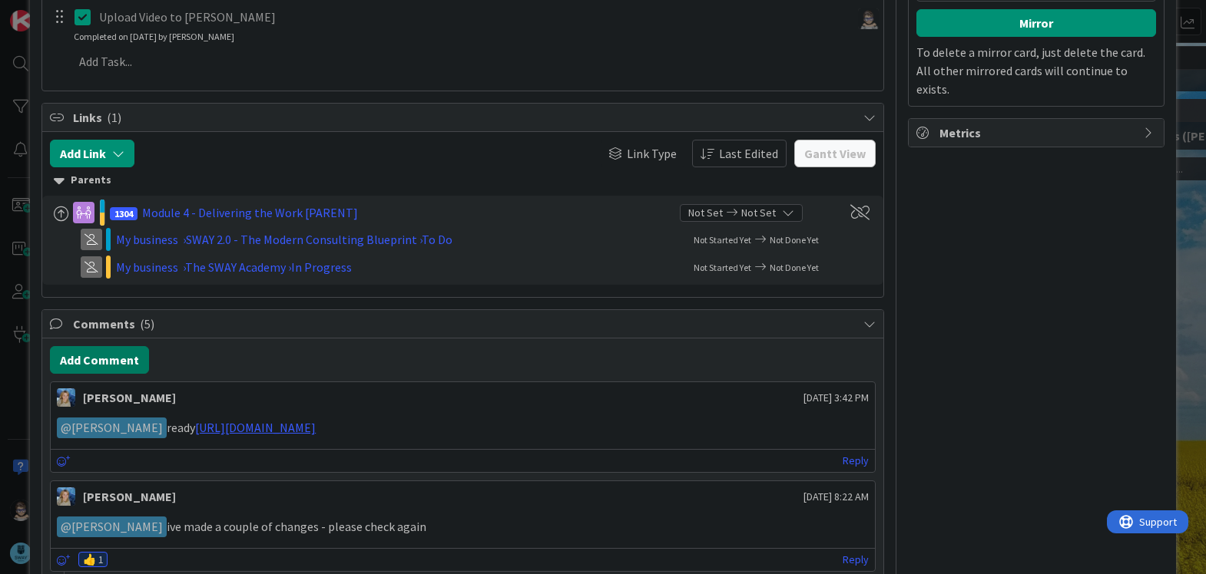
click at [110, 362] on button "Add Comment" at bounding box center [99, 360] width 99 height 28
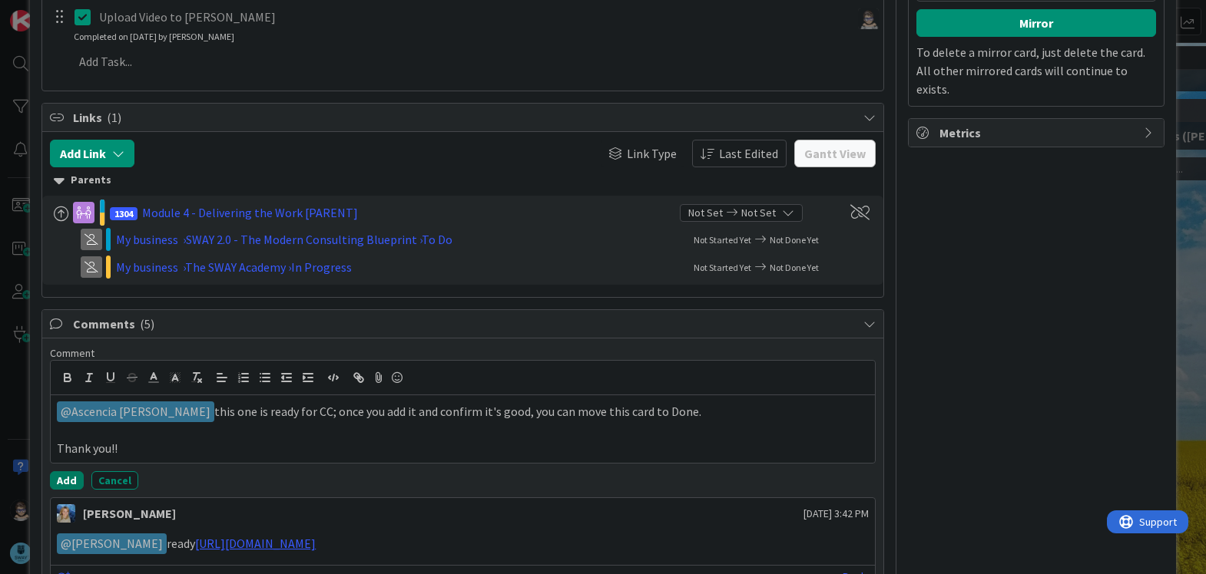
click at [63, 480] on button "Add" at bounding box center [67, 480] width 34 height 18
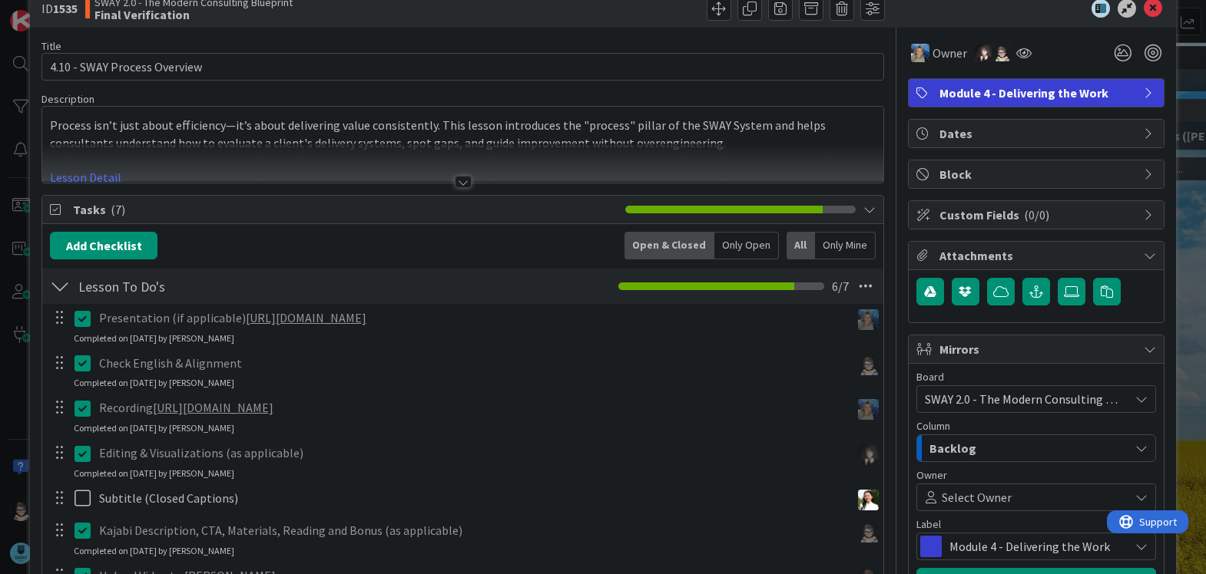
scroll to position [0, 0]
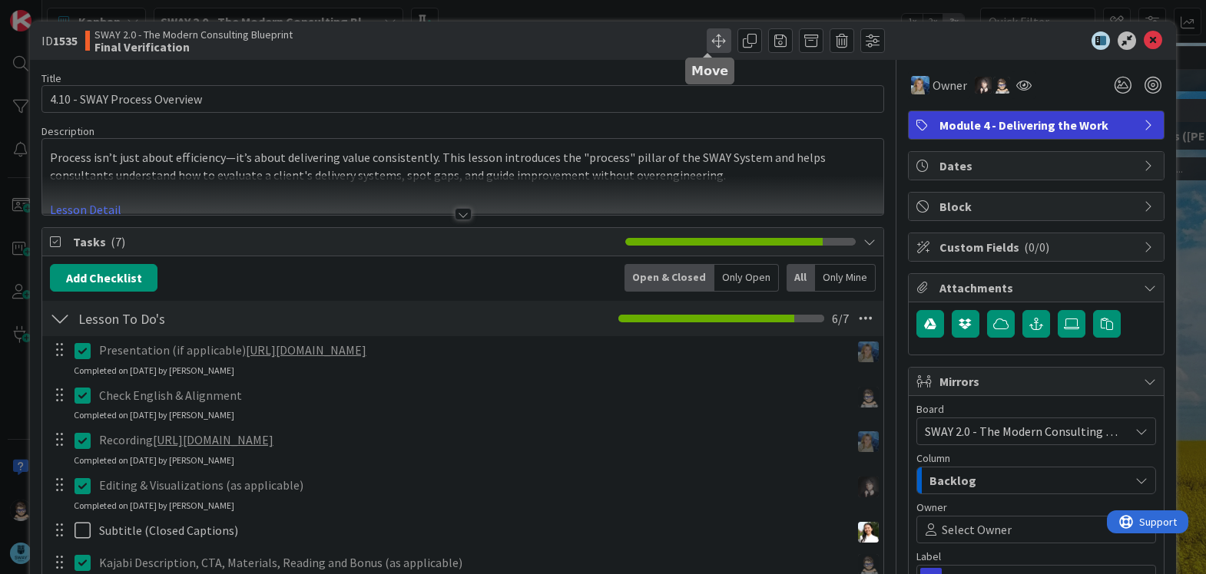
click at [706, 46] on span at bounding box center [718, 40] width 25 height 25
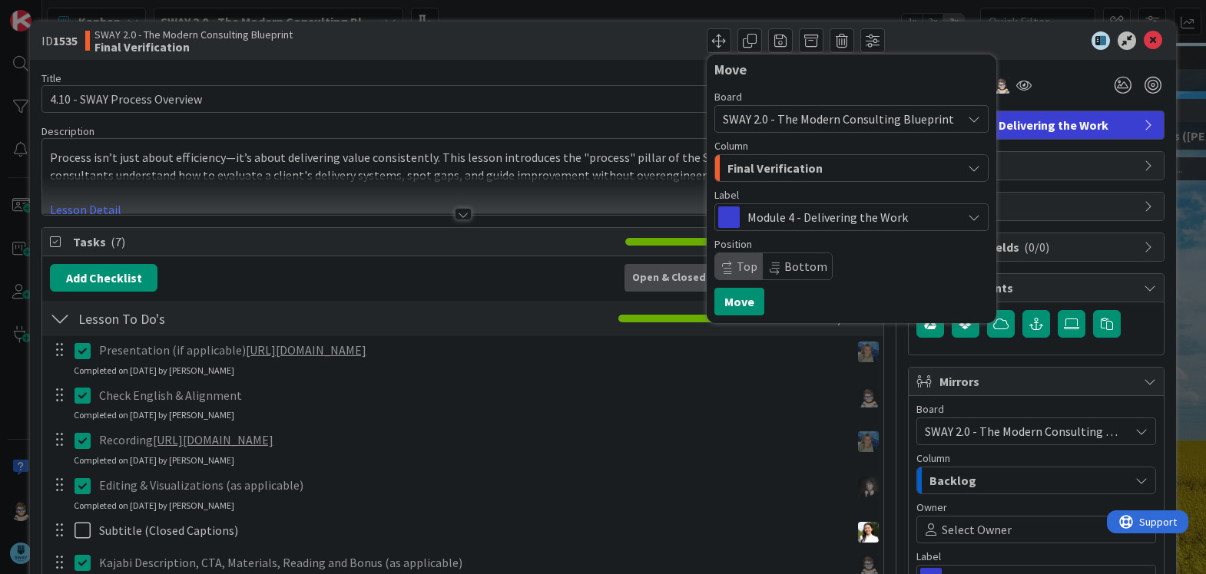
click at [927, 169] on div "Final Verification" at bounding box center [842, 168] width 238 height 25
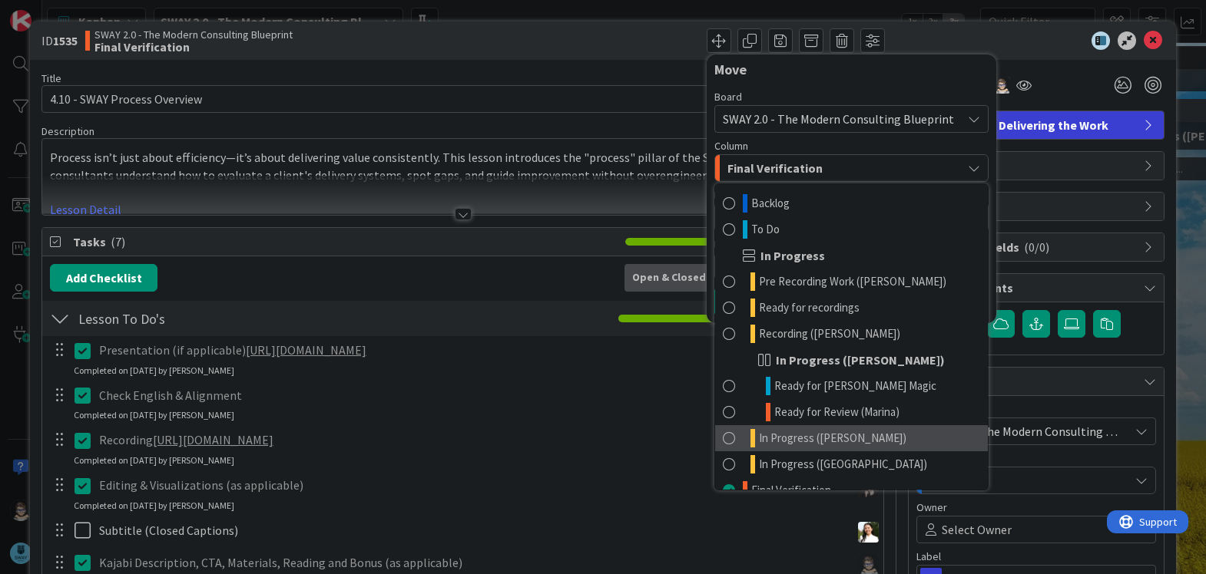
click at [856, 439] on link "In Progress ([PERSON_NAME])" at bounding box center [851, 438] width 273 height 26
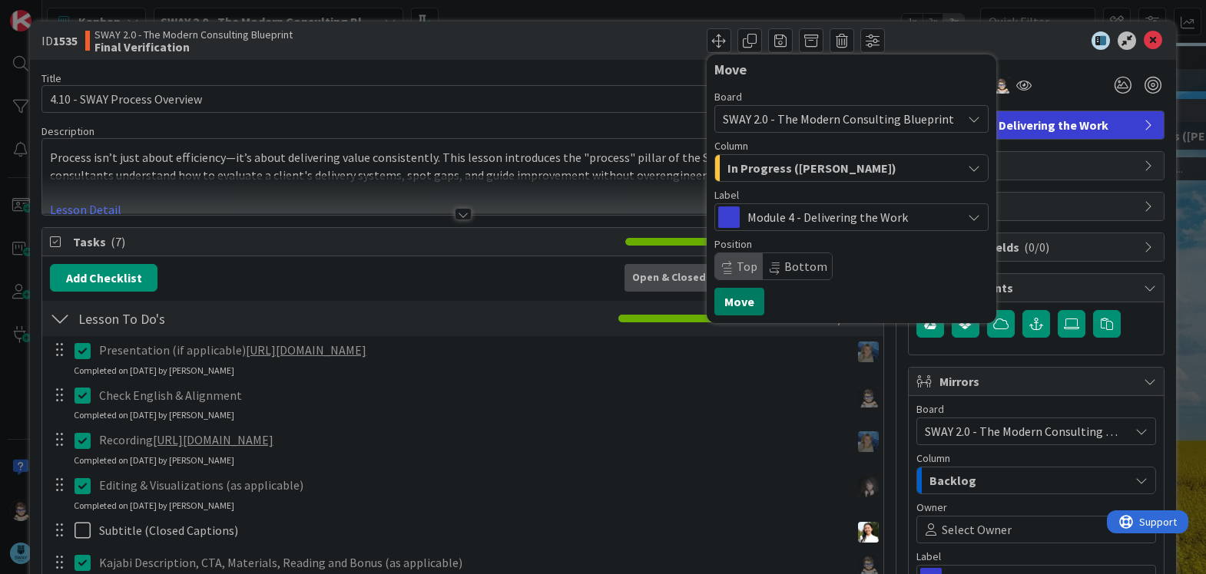
click at [724, 309] on button "Move" at bounding box center [739, 302] width 50 height 28
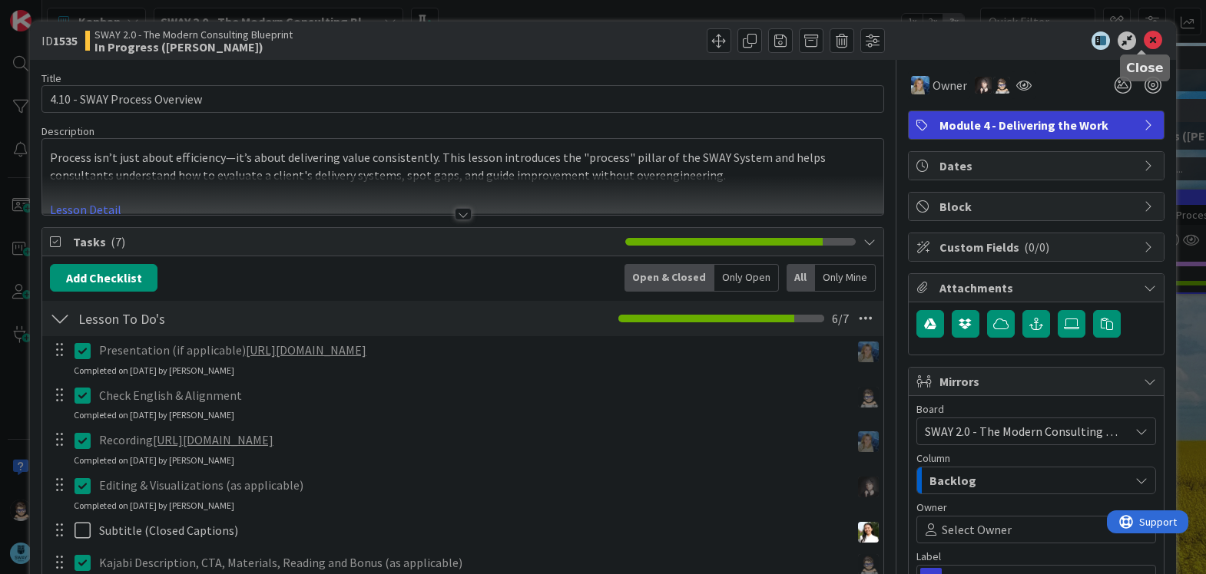
click at [1143, 38] on icon at bounding box center [1152, 40] width 18 height 18
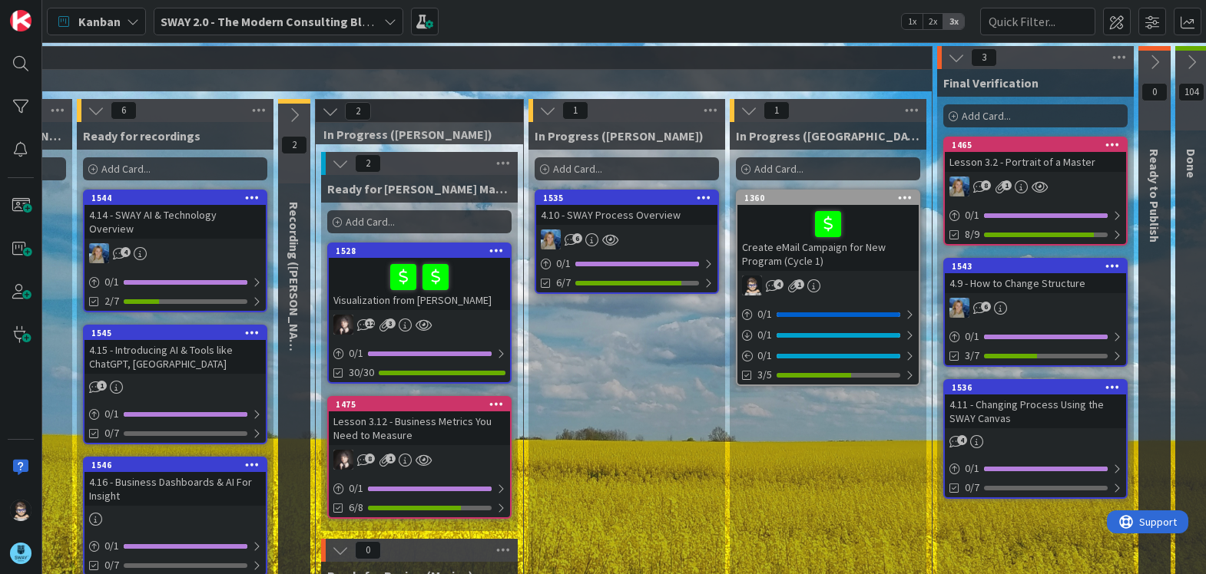
scroll to position [0, 680]
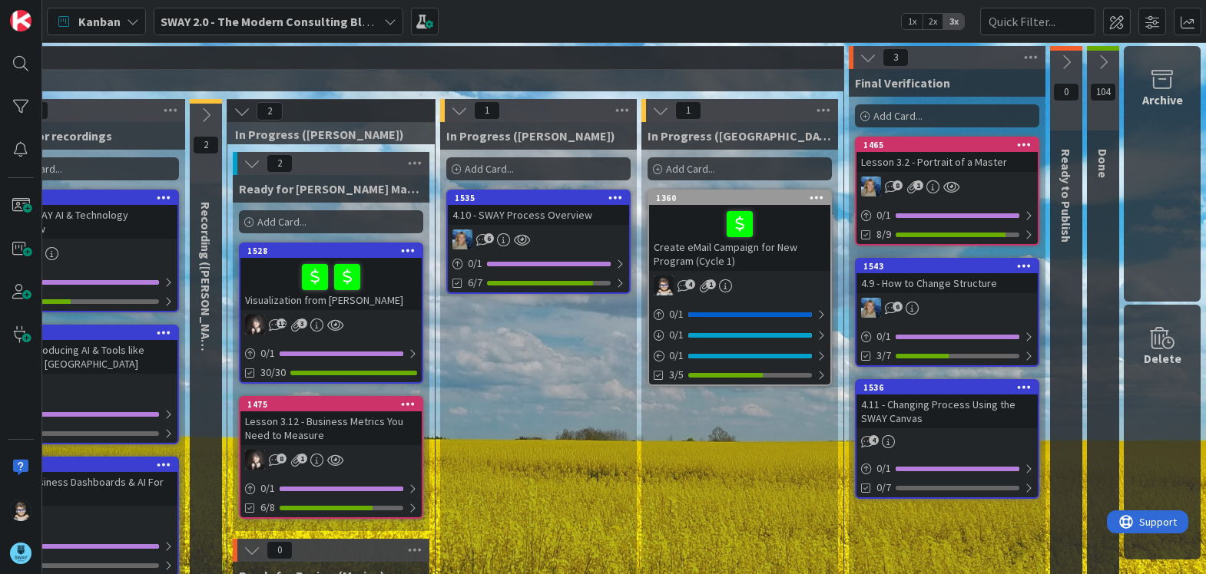
click at [961, 392] on div "1536" at bounding box center [950, 387] width 174 height 11
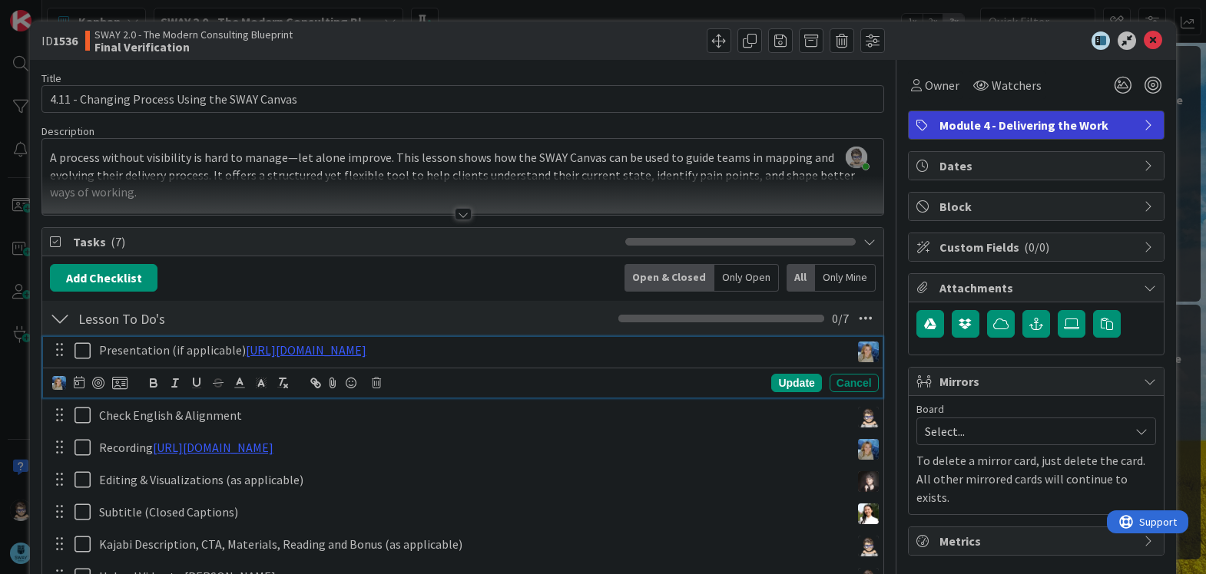
click at [78, 348] on icon at bounding box center [85, 351] width 23 height 18
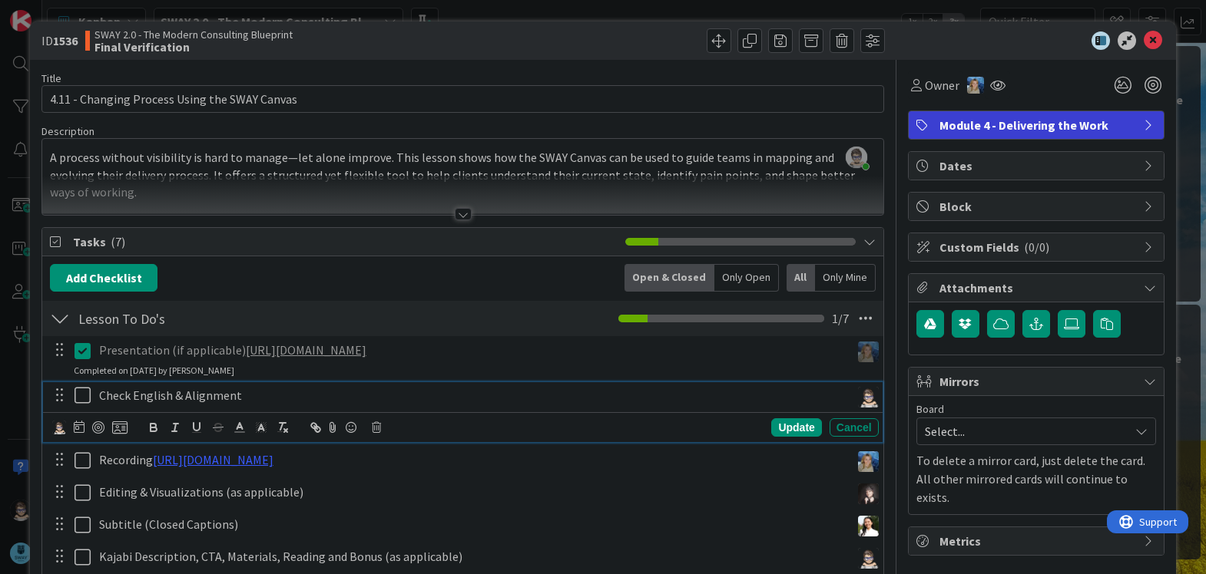
click at [79, 392] on icon at bounding box center [85, 395] width 23 height 18
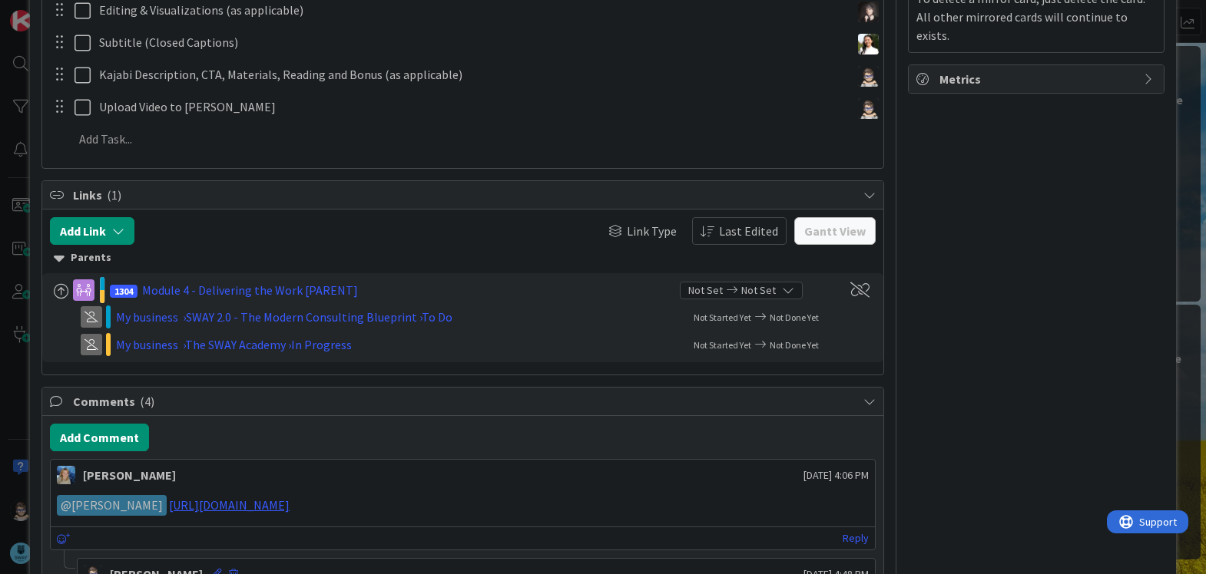
scroll to position [461, 0]
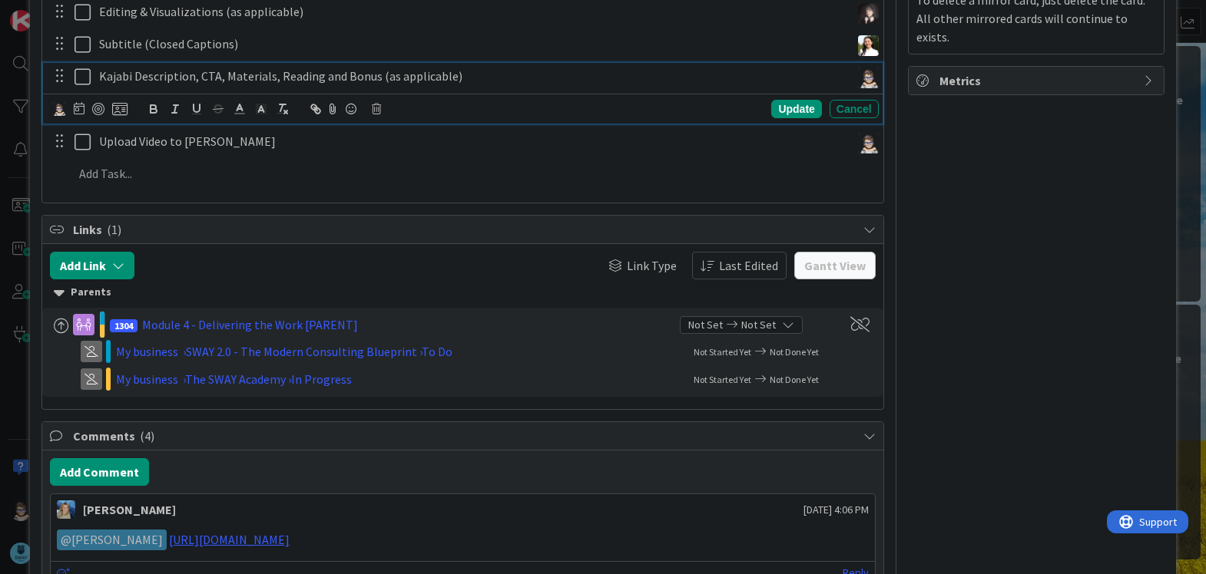
click at [79, 77] on icon at bounding box center [85, 77] width 23 height 18
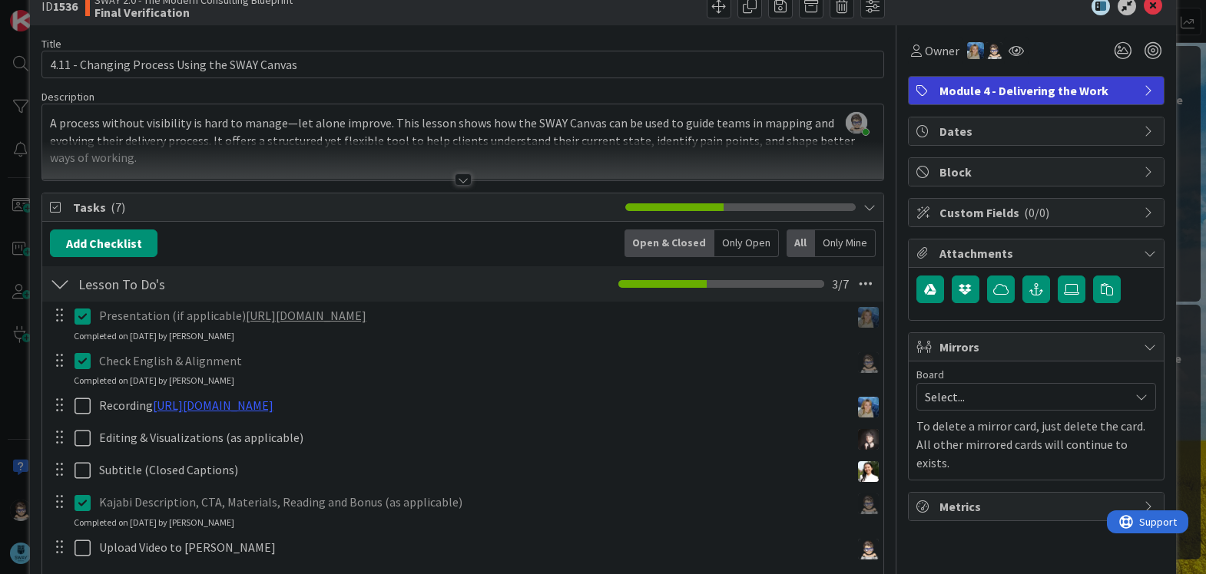
scroll to position [0, 0]
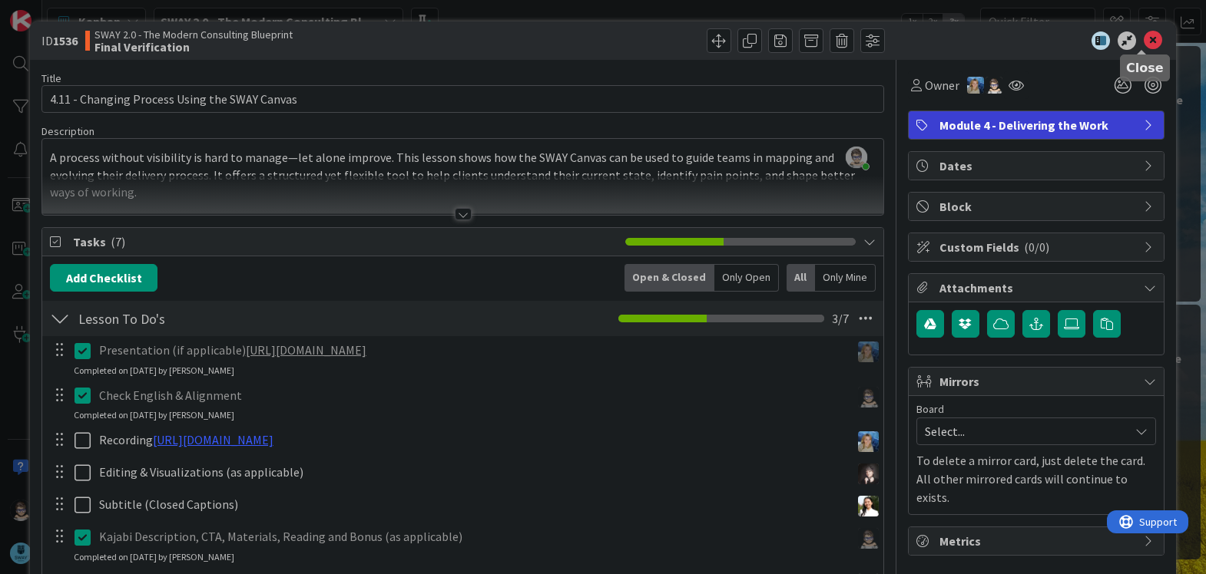
click at [1143, 41] on icon at bounding box center [1152, 40] width 18 height 18
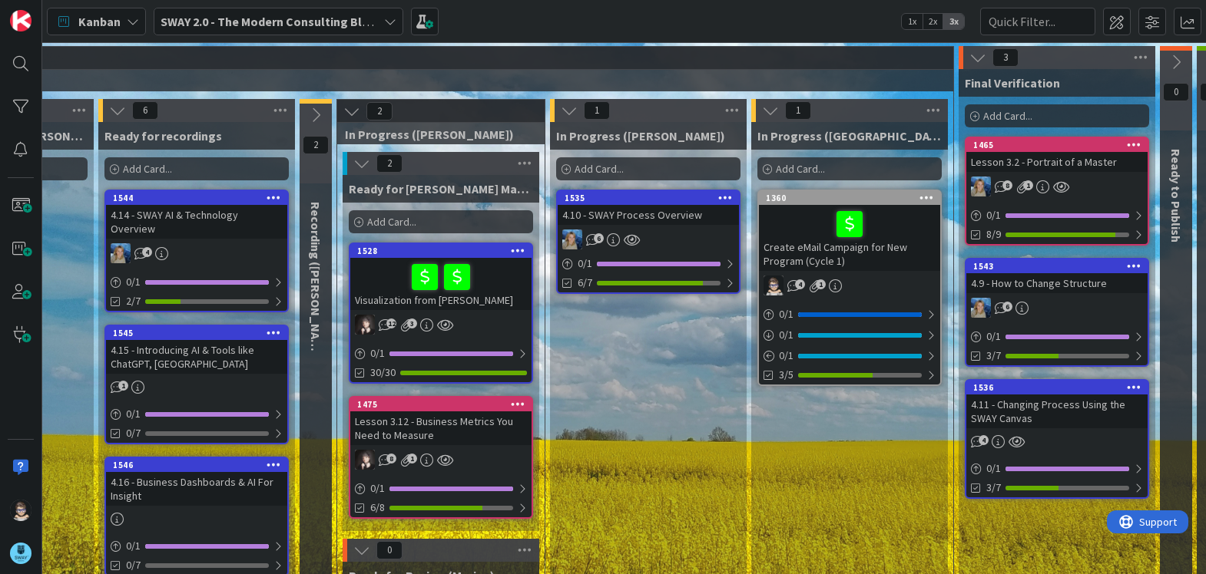
scroll to position [0, 609]
